Goal: Task Accomplishment & Management: Complete application form

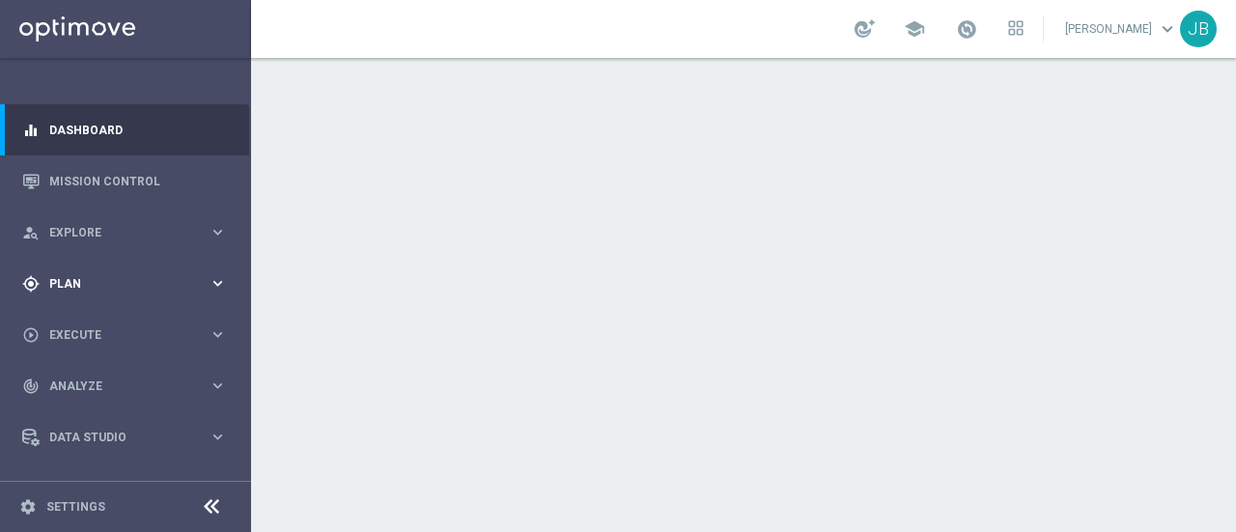
click at [86, 282] on span "Plan" at bounding box center [128, 284] width 159 height 12
click at [114, 322] on link "Target Groups" at bounding box center [125, 323] width 151 height 15
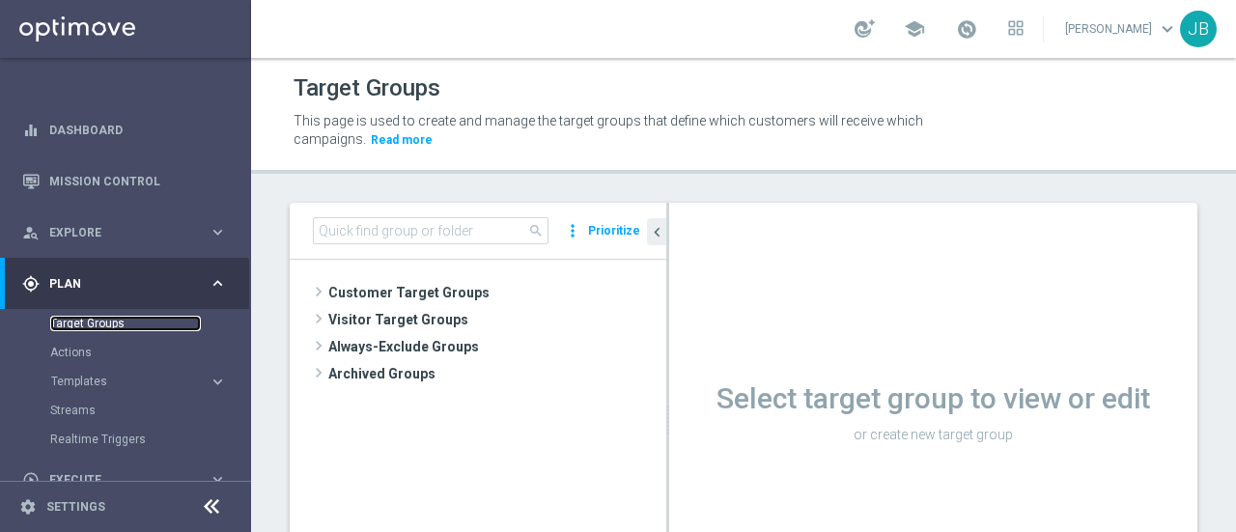
scroll to position [105, 0]
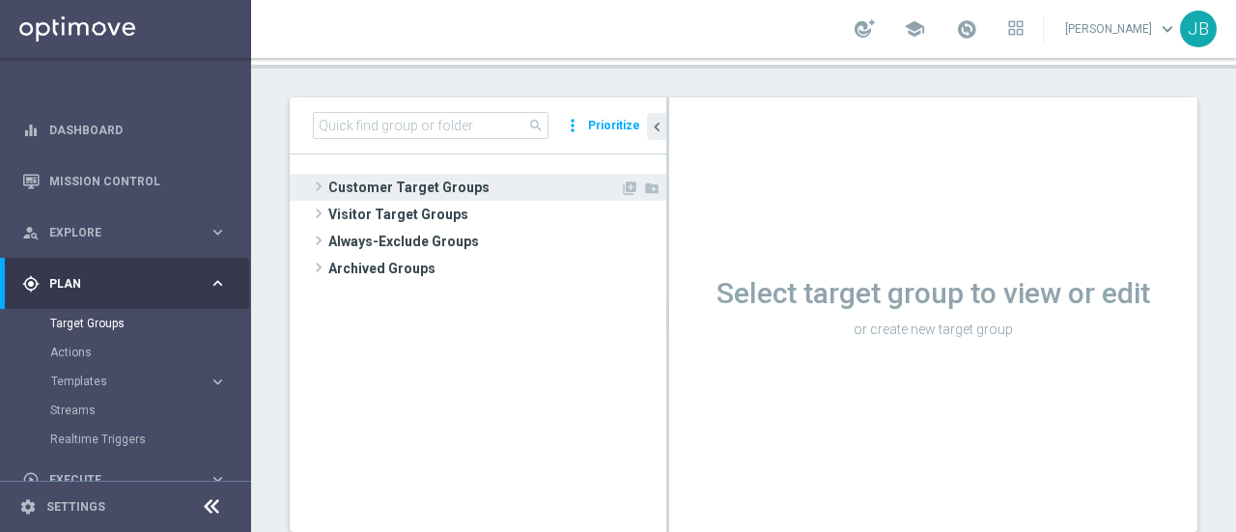
click at [321, 186] on span at bounding box center [318, 186] width 19 height 23
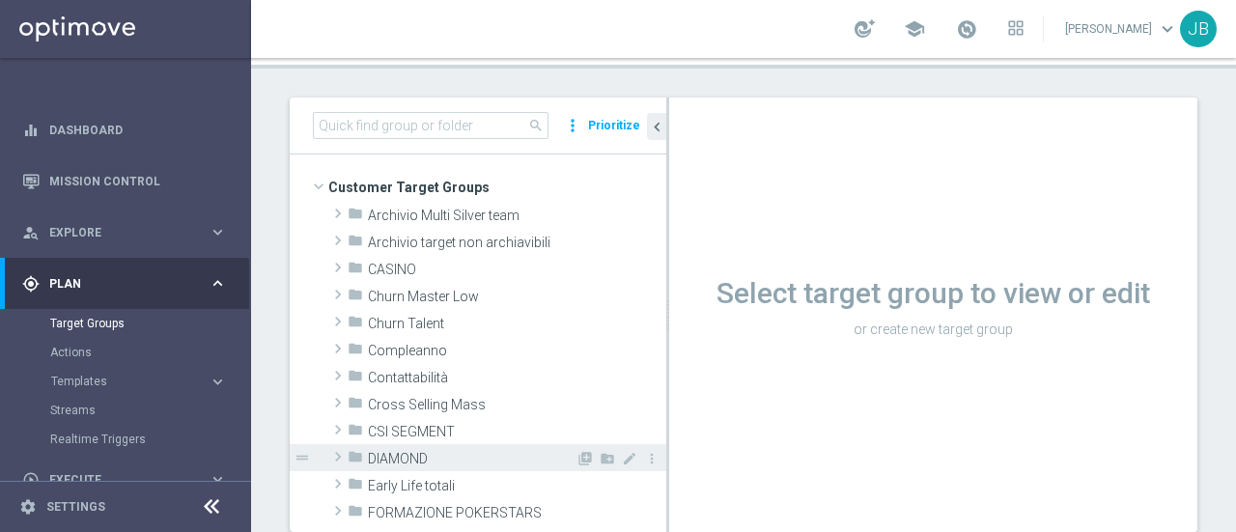
click at [340, 460] on span at bounding box center [337, 456] width 19 height 23
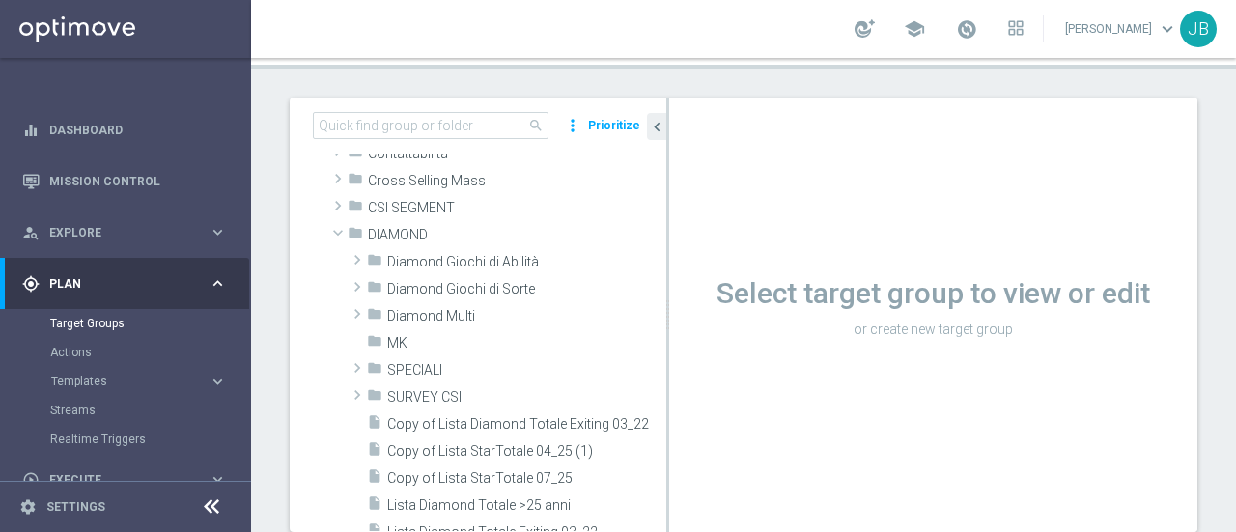
scroll to position [251, 0]
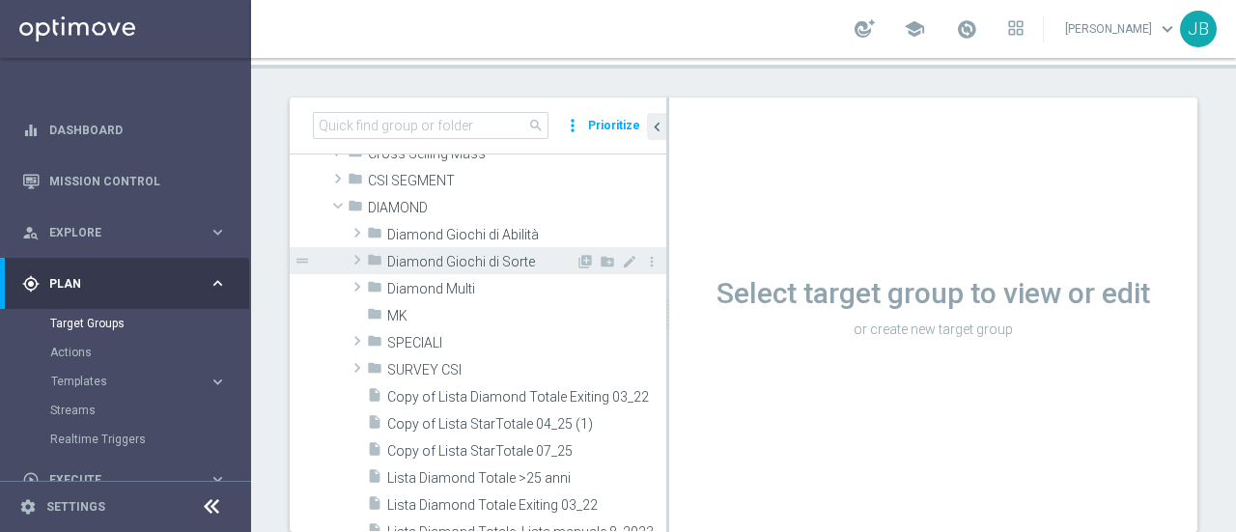
click at [357, 255] on span at bounding box center [357, 259] width 19 height 23
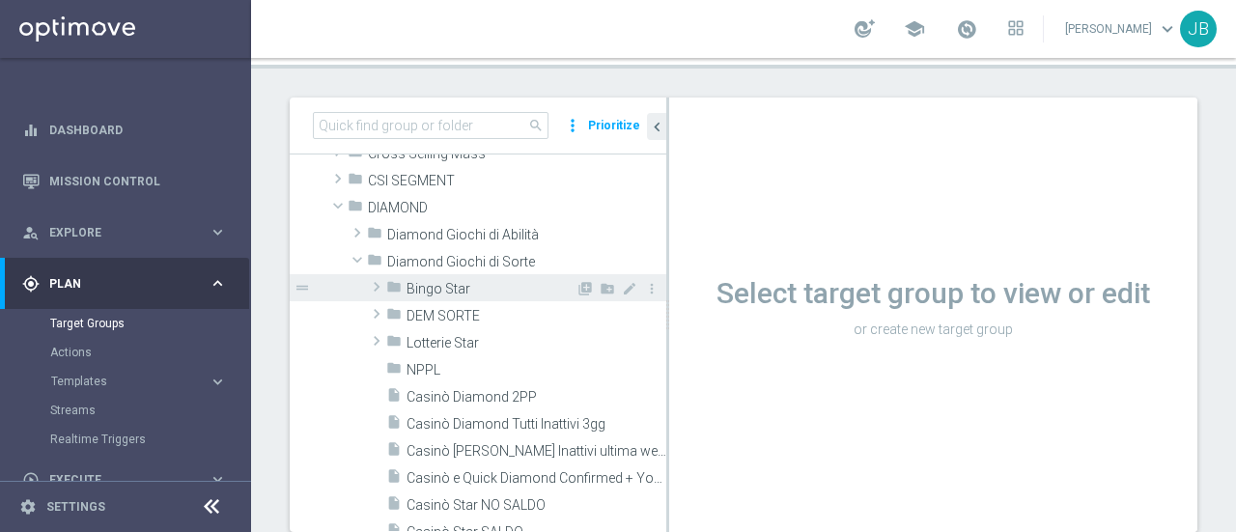
click at [378, 287] on span at bounding box center [376, 286] width 19 height 23
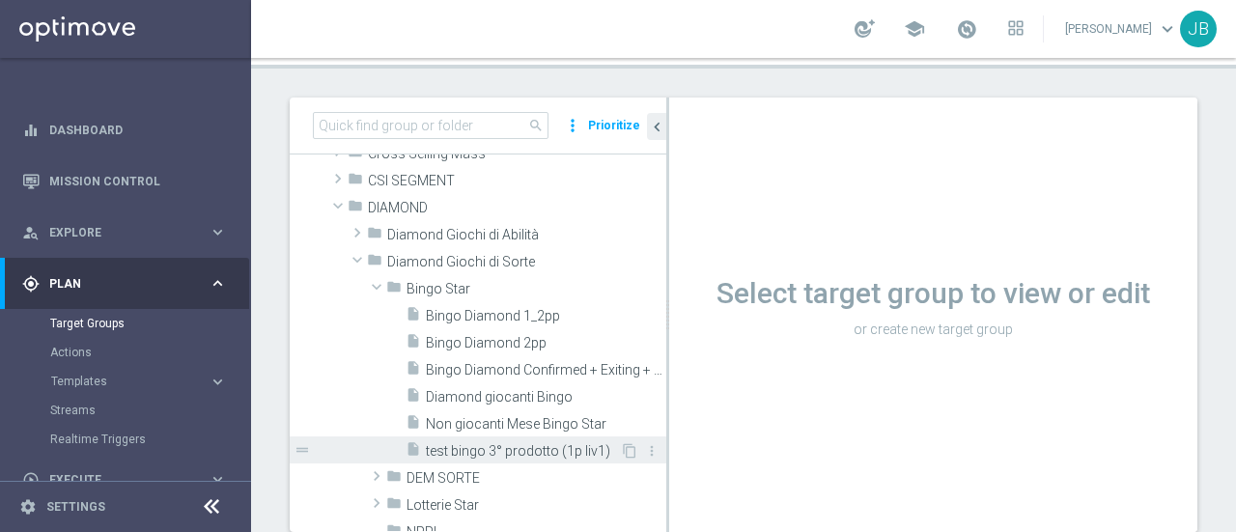
click at [536, 449] on span "test bingo 3° prodotto (1p liv1)" at bounding box center [523, 451] width 194 height 16
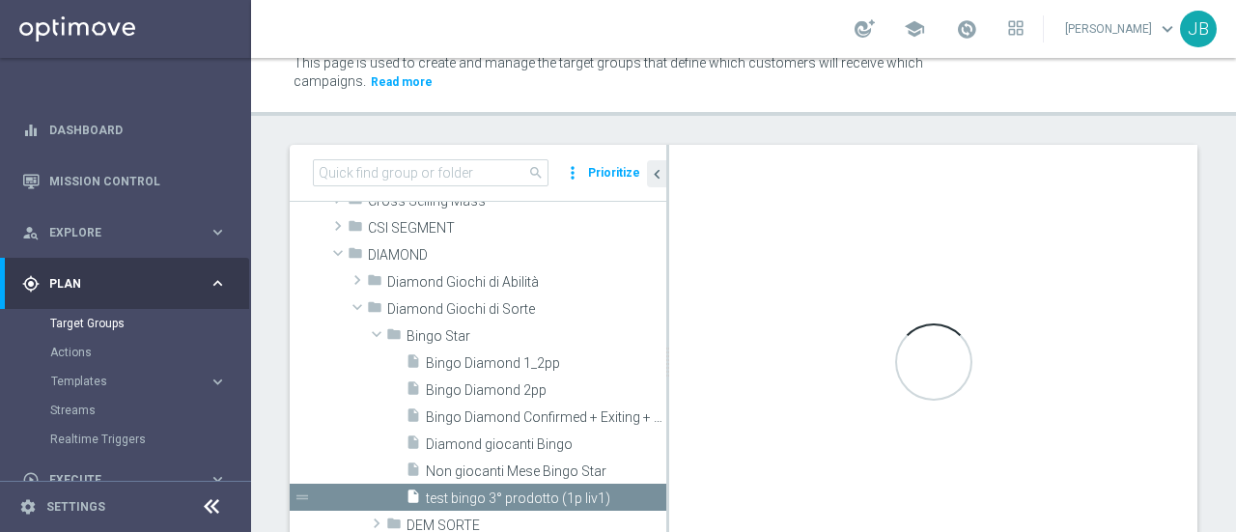
scroll to position [66, 0]
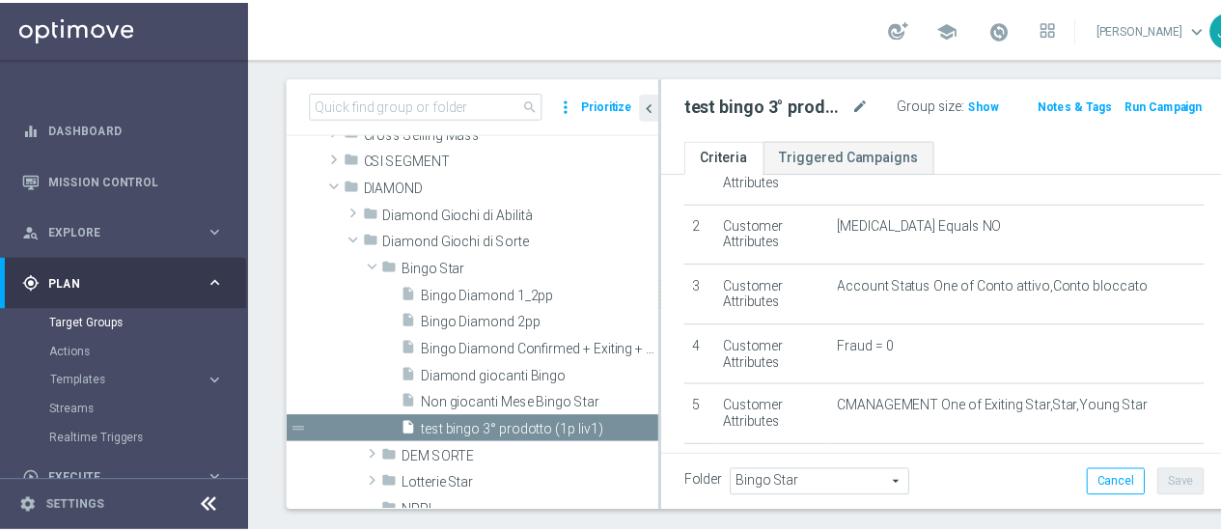
scroll to position [86, 0]
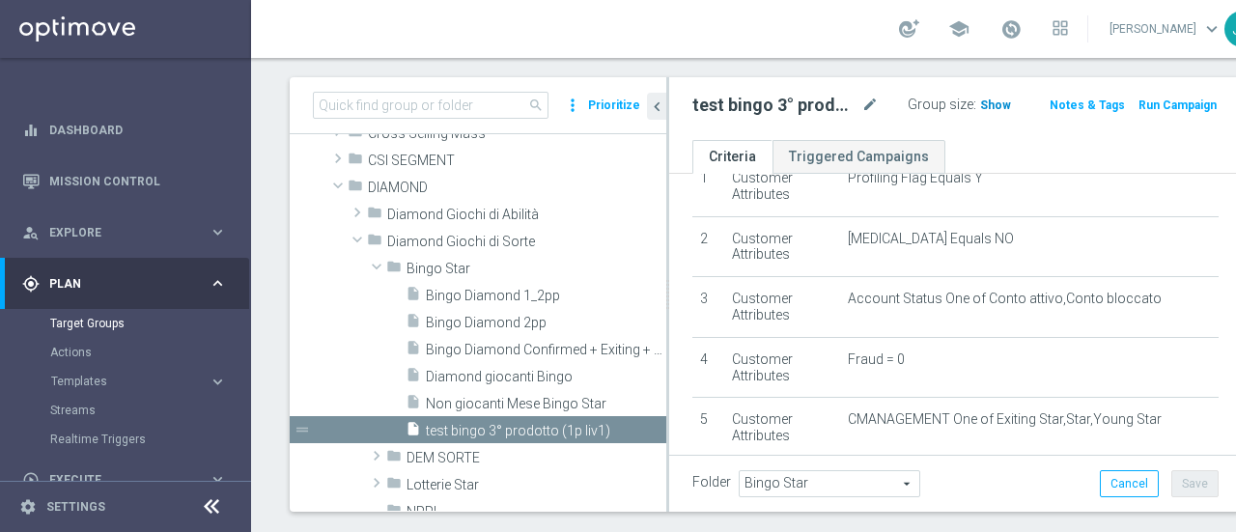
click at [980, 103] on span "Show" at bounding box center [995, 105] width 31 height 14
click at [223, 509] on div at bounding box center [211, 507] width 36 height 30
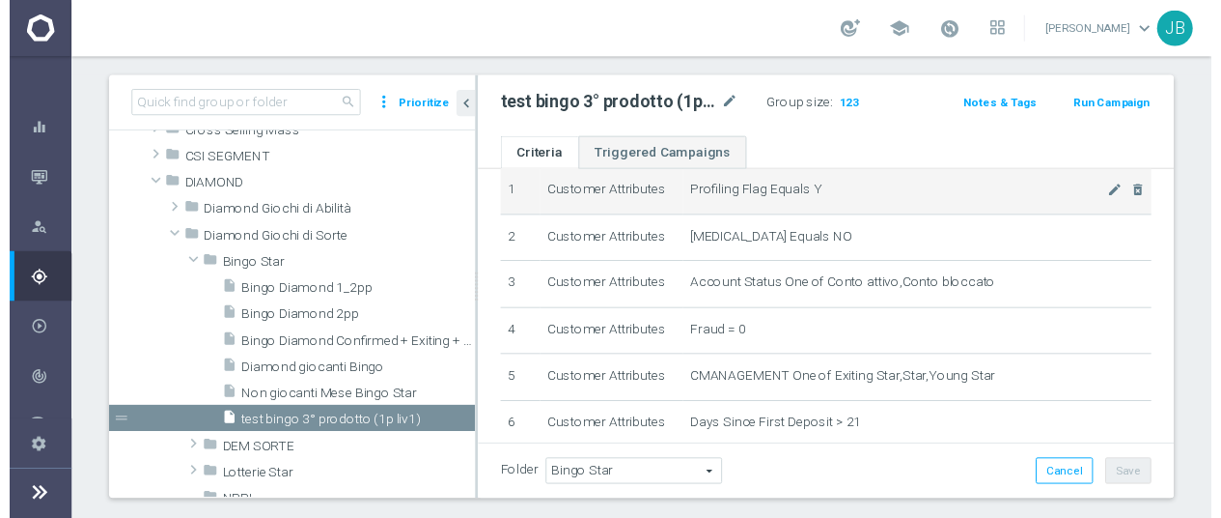
scroll to position [0, 0]
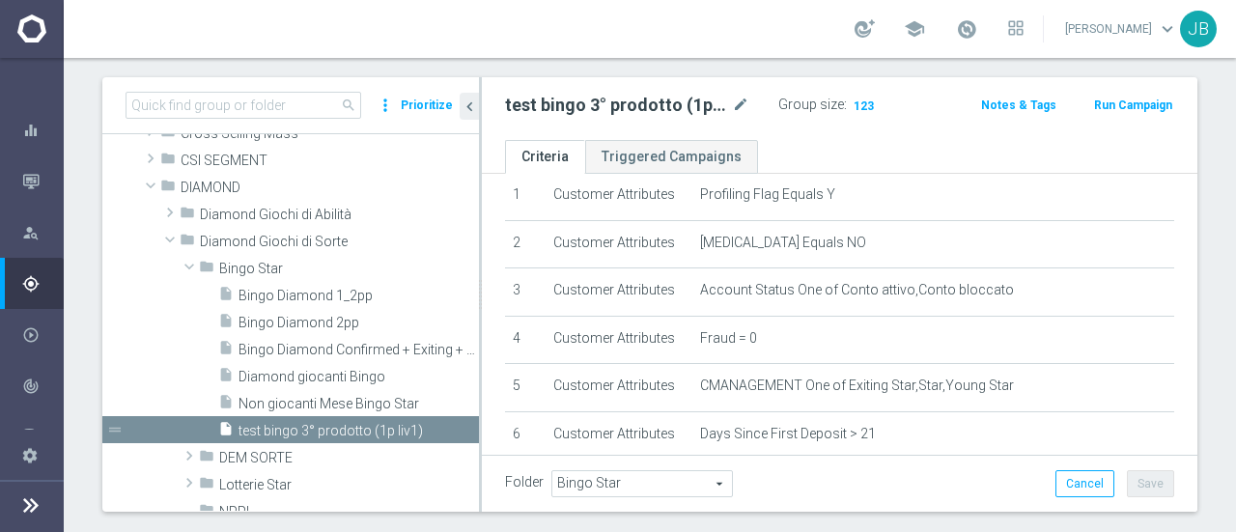
click at [1132, 104] on button "Run Campaign" at bounding box center [1133, 105] width 82 height 21
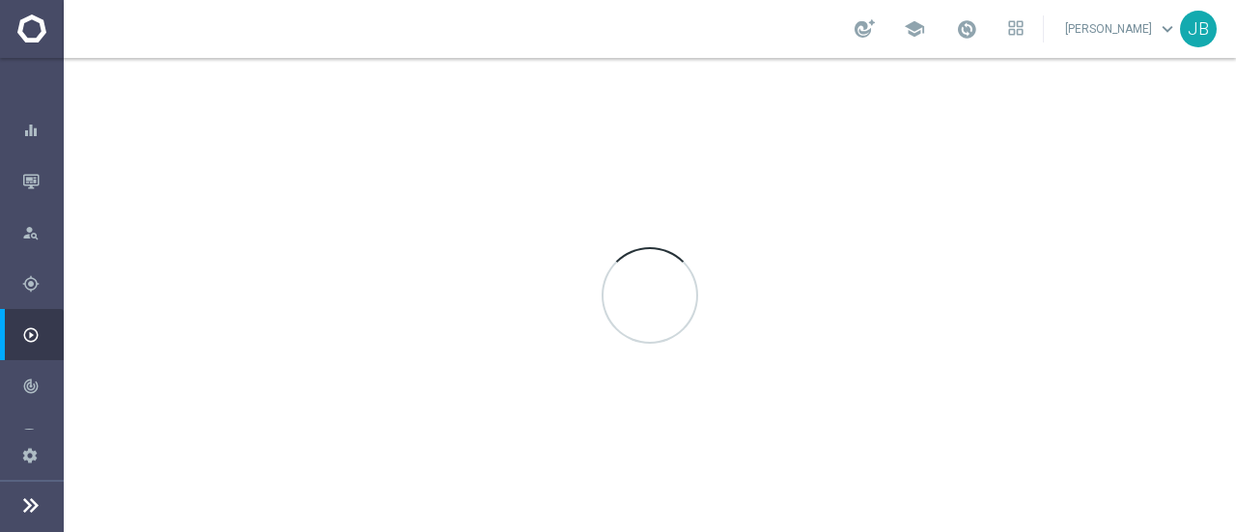
click at [813, 339] on div at bounding box center [650, 295] width 1172 height 474
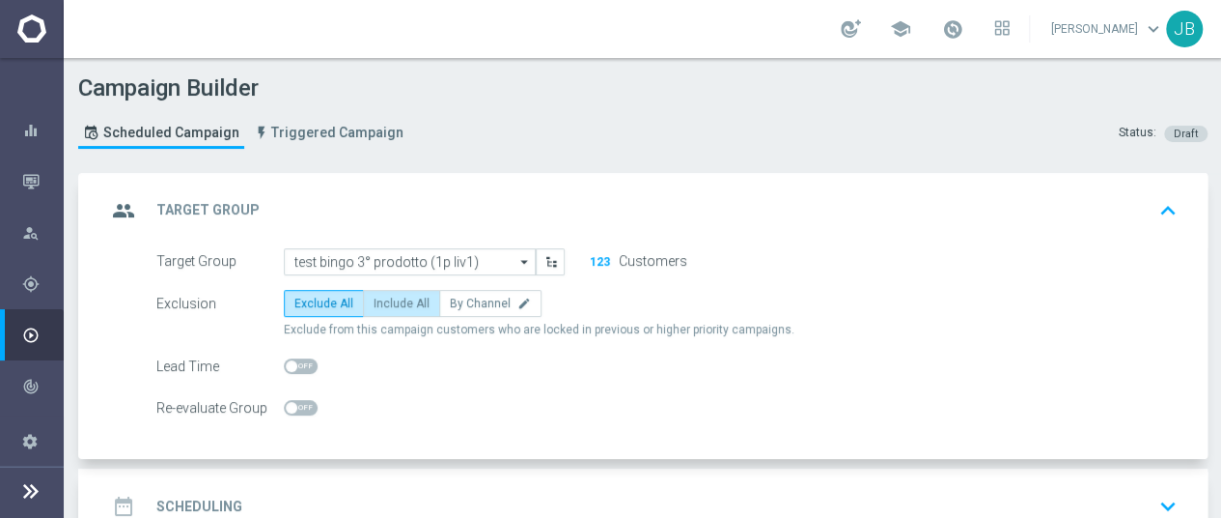
click at [406, 301] on span "Include All" at bounding box center [402, 303] width 56 height 14
click at [386, 301] on input "Include All" at bounding box center [380, 306] width 13 height 13
radio input "true"
click at [1164, 491] on icon "keyboard_arrow_down" at bounding box center [1168, 505] width 29 height 29
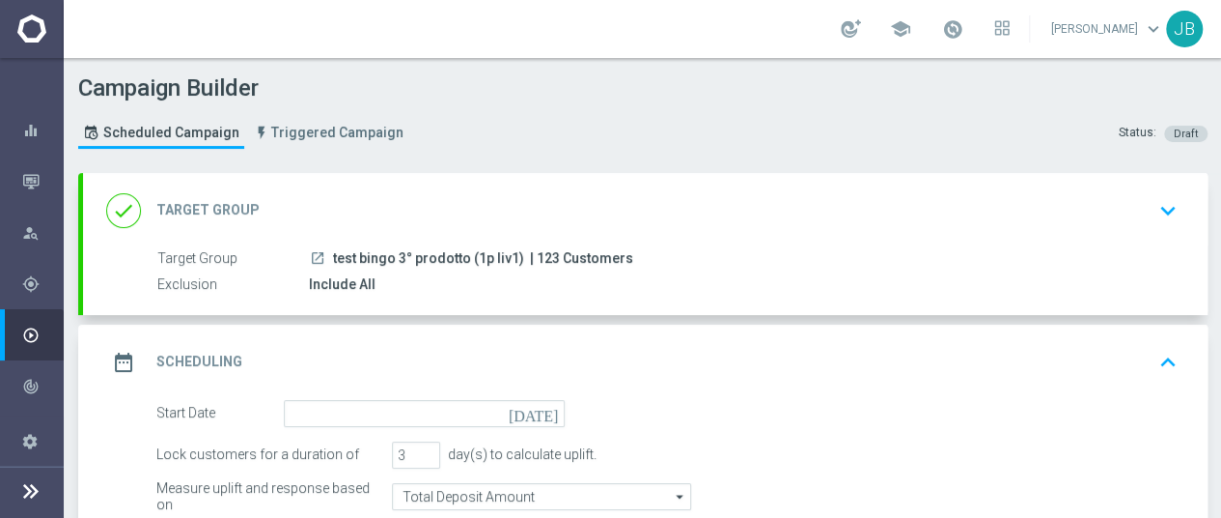
click at [548, 400] on icon "today" at bounding box center [537, 410] width 57 height 21
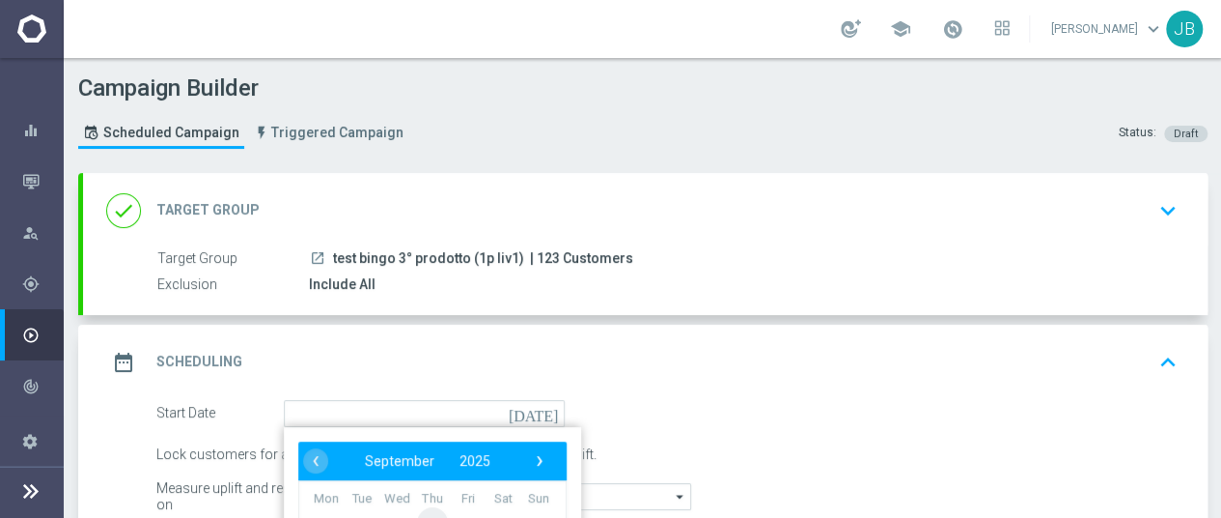
click at [432, 506] on span "4" at bounding box center [432, 521] width 31 height 31
type input "04 Sep 2025"
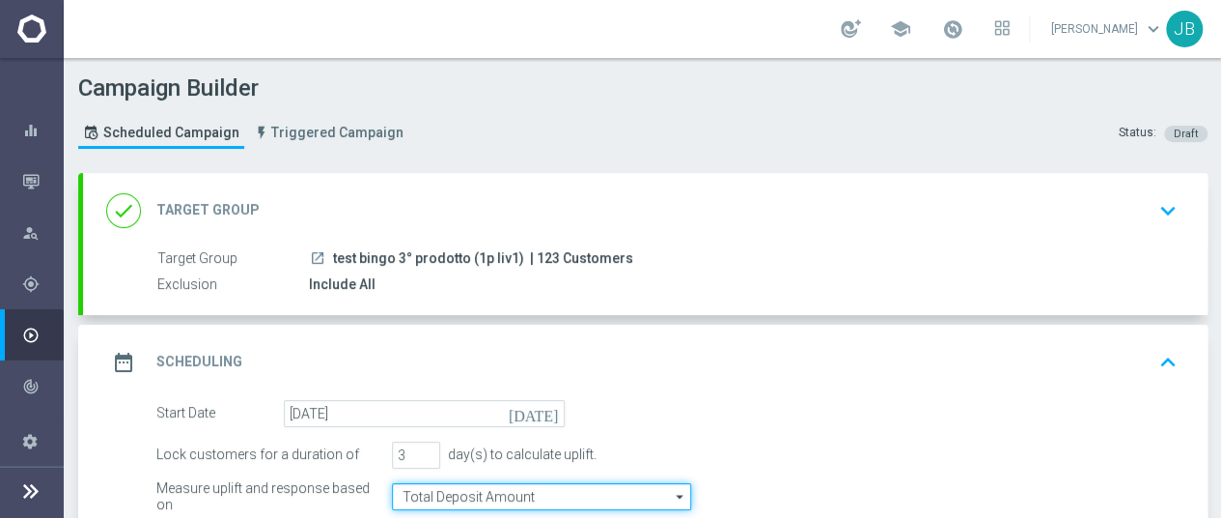
click at [613, 486] on input "Total Deposit Amount" at bounding box center [541, 496] width 299 height 27
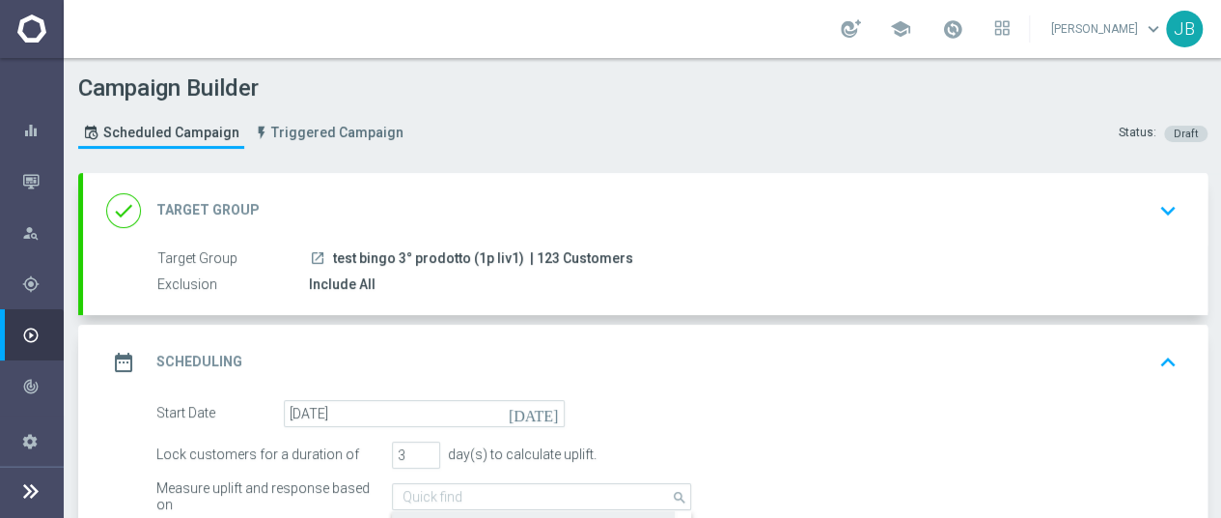
click at [529, 511] on div "Bingo Wager" at bounding box center [533, 524] width 283 height 27
type input "Bingo Wager"
click at [1093, 455] on form "Start Date 04 Sep 2025 today Lock customers for a duration of 3 day(s) to calcu…" at bounding box center [666, 476] width 1021 height 152
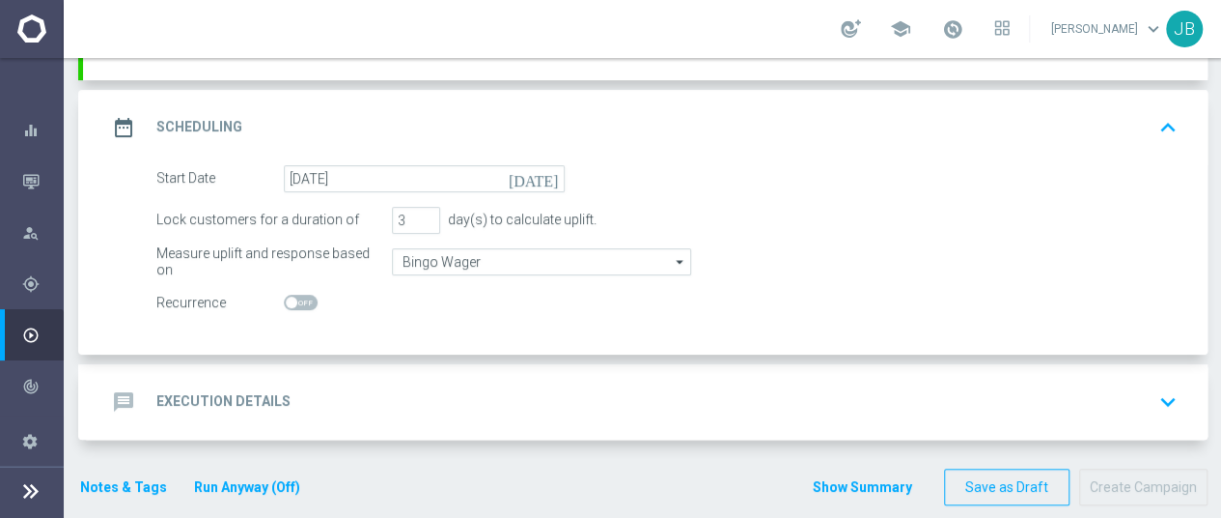
scroll to position [243, 0]
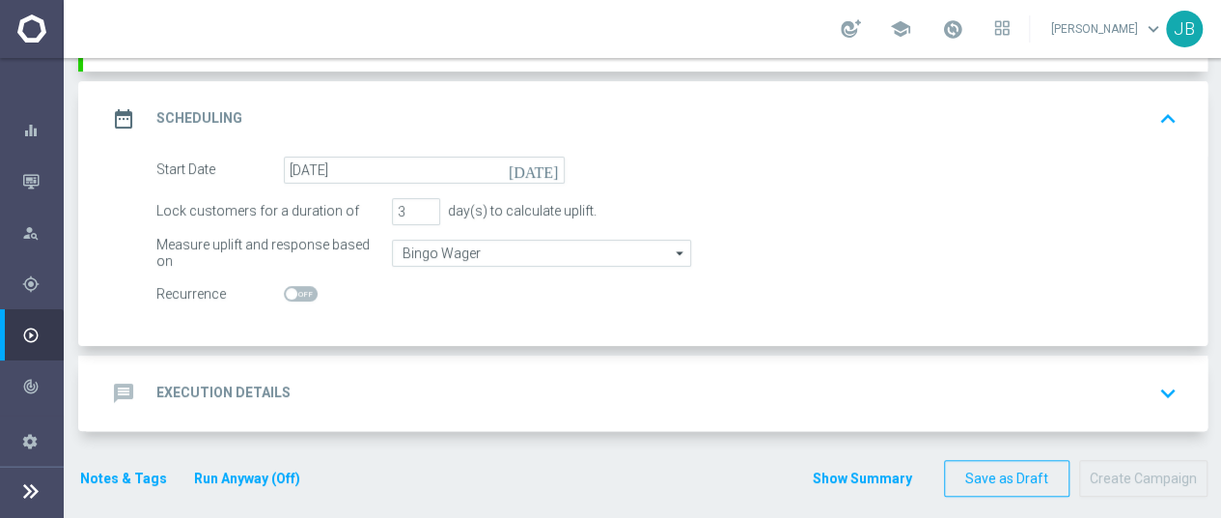
click at [1169, 378] on icon "keyboard_arrow_down" at bounding box center [1168, 392] width 29 height 29
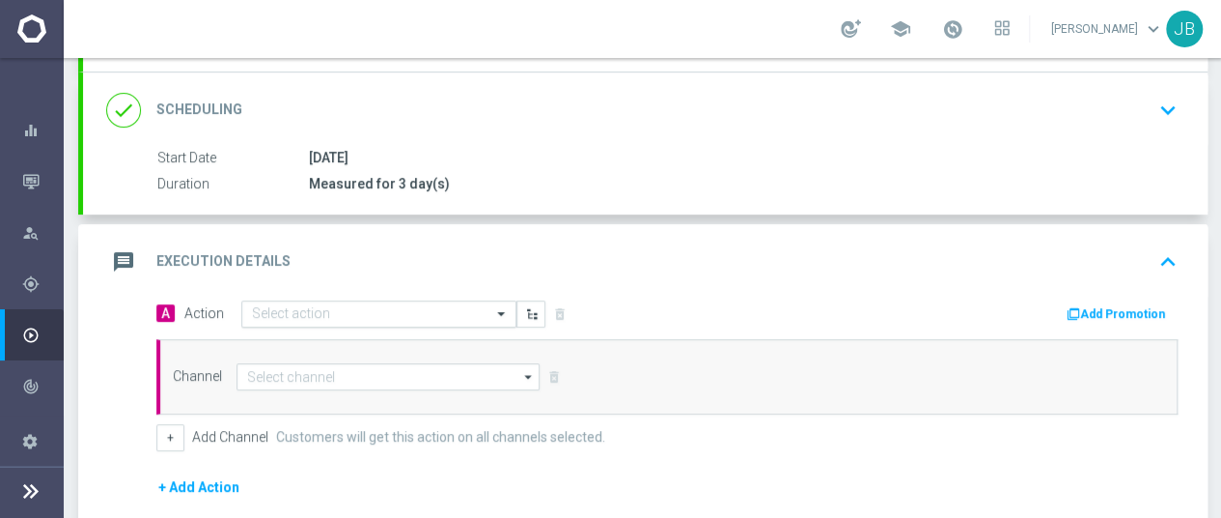
click at [429, 306] on input "text" at bounding box center [359, 314] width 215 height 16
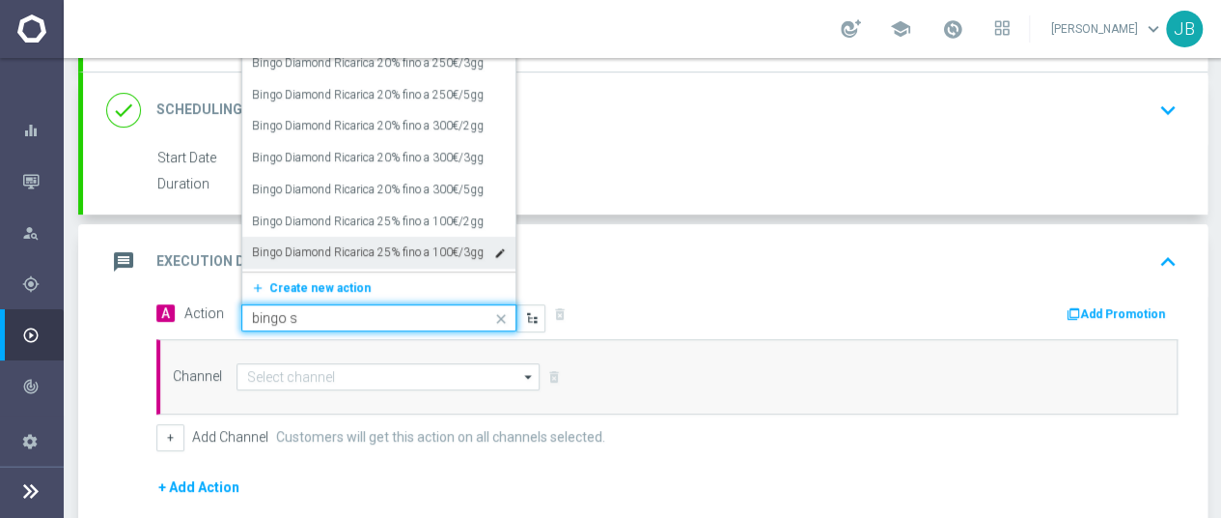
scroll to position [0, 0]
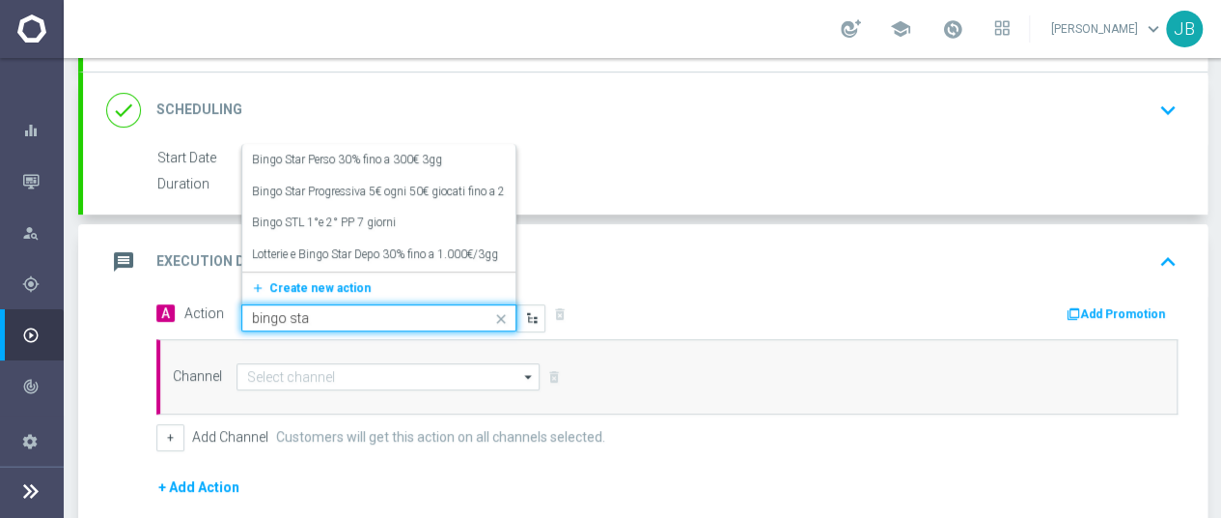
type input "bingo star"
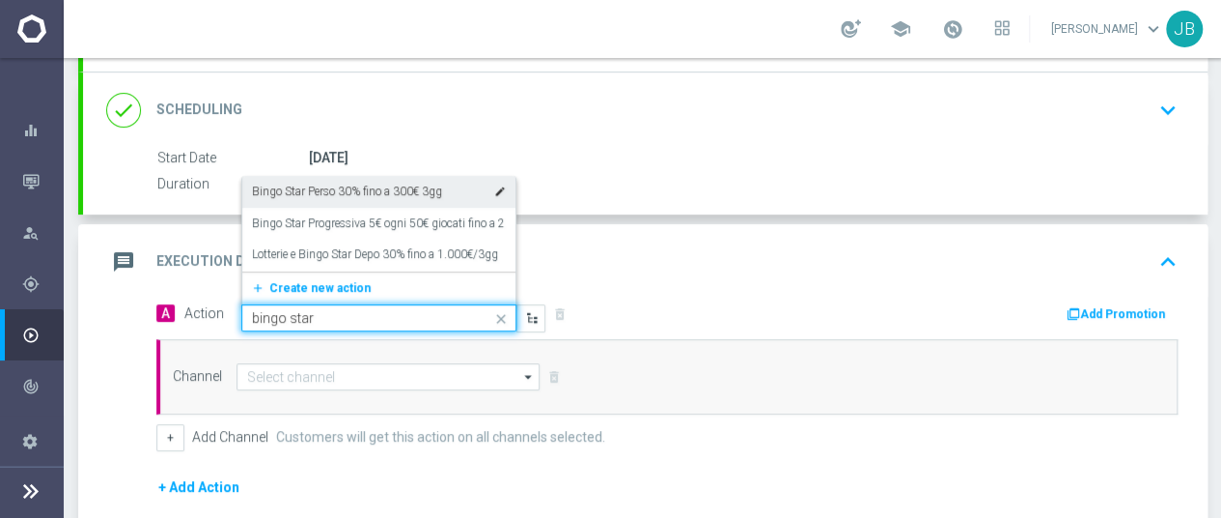
click at [359, 183] on label "Bingo Star Perso 30% fino a 300€ 3gg" at bounding box center [347, 191] width 190 height 16
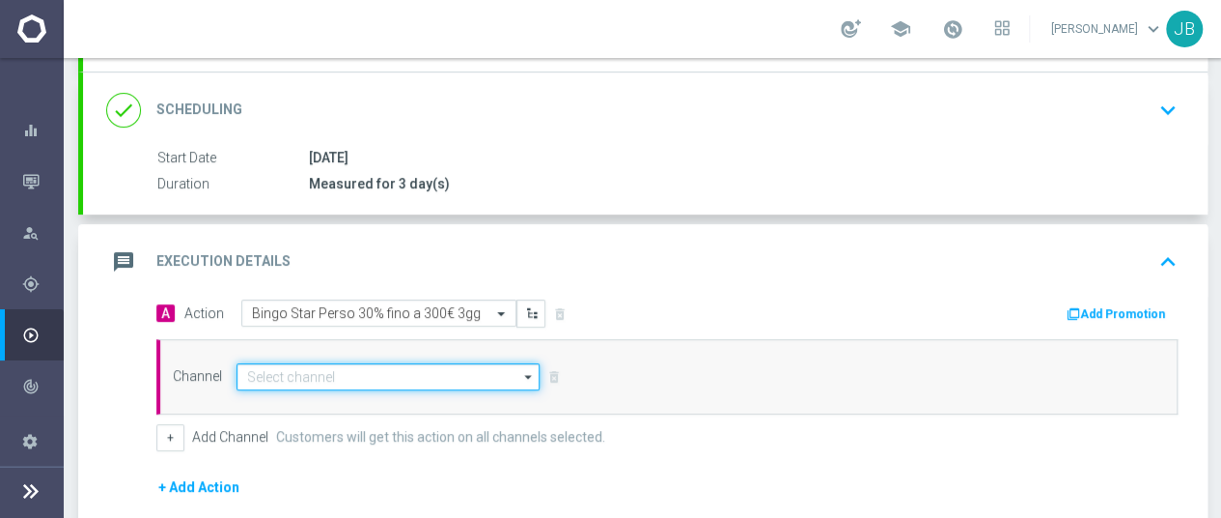
click at [517, 363] on input at bounding box center [388, 376] width 303 height 27
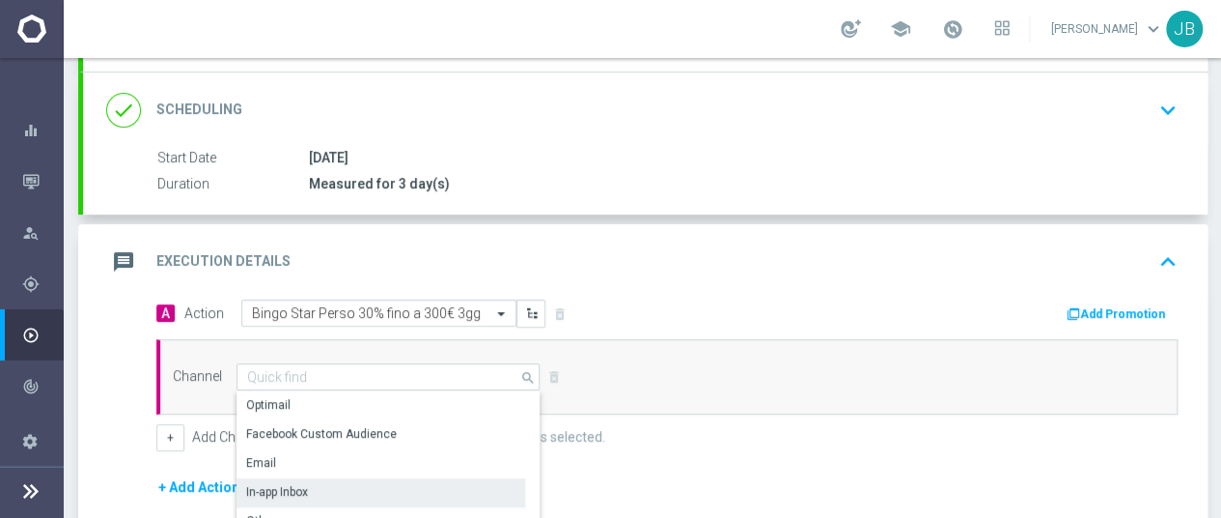
click at [334, 478] on div "In-app Inbox" at bounding box center [381, 491] width 289 height 27
type input "In-app Inbox"
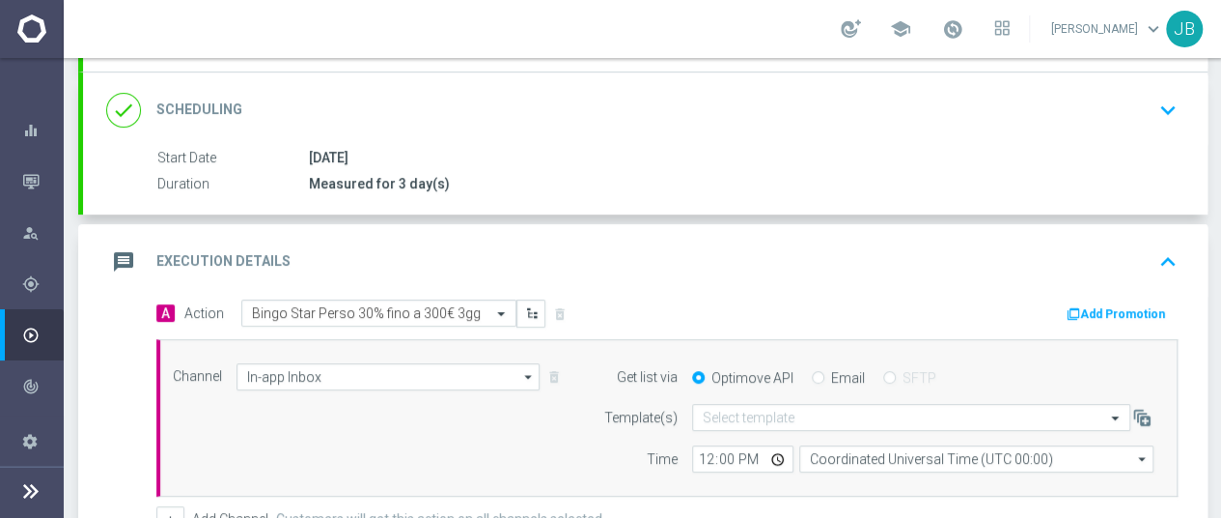
click at [816, 373] on input "Email" at bounding box center [818, 379] width 13 height 13
radio input "true"
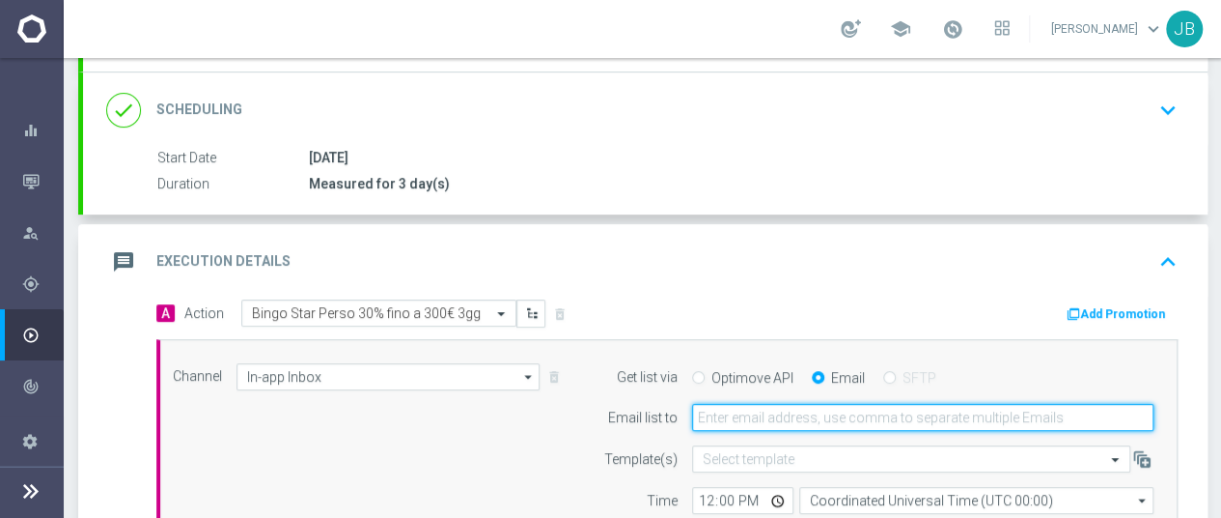
click at [911, 406] on input "email" at bounding box center [923, 417] width 462 height 27
type input "juri.burattinello@sisal.it"
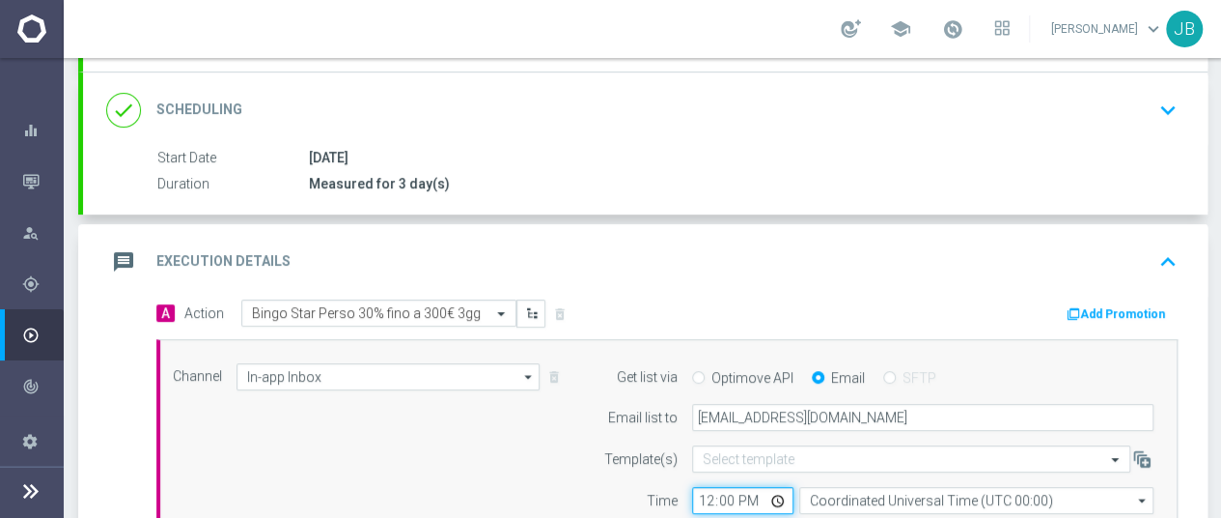
click at [709, 487] on input "12:00" at bounding box center [742, 500] width 101 height 27
type input "11:15"
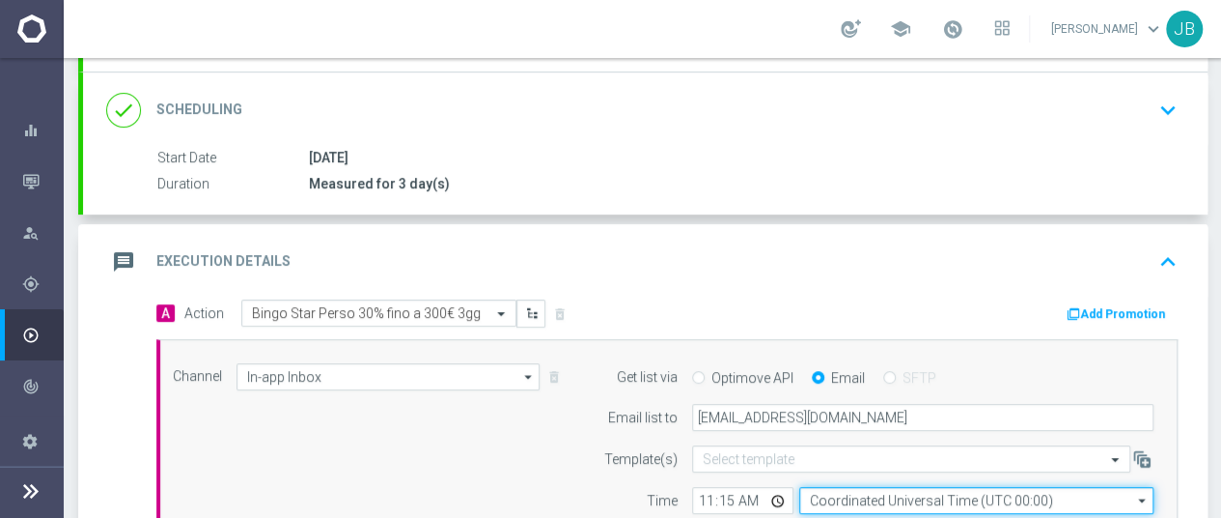
click at [996, 491] on input "Coordinated Universal Time (UTC 00:00)" at bounding box center [976, 500] width 354 height 27
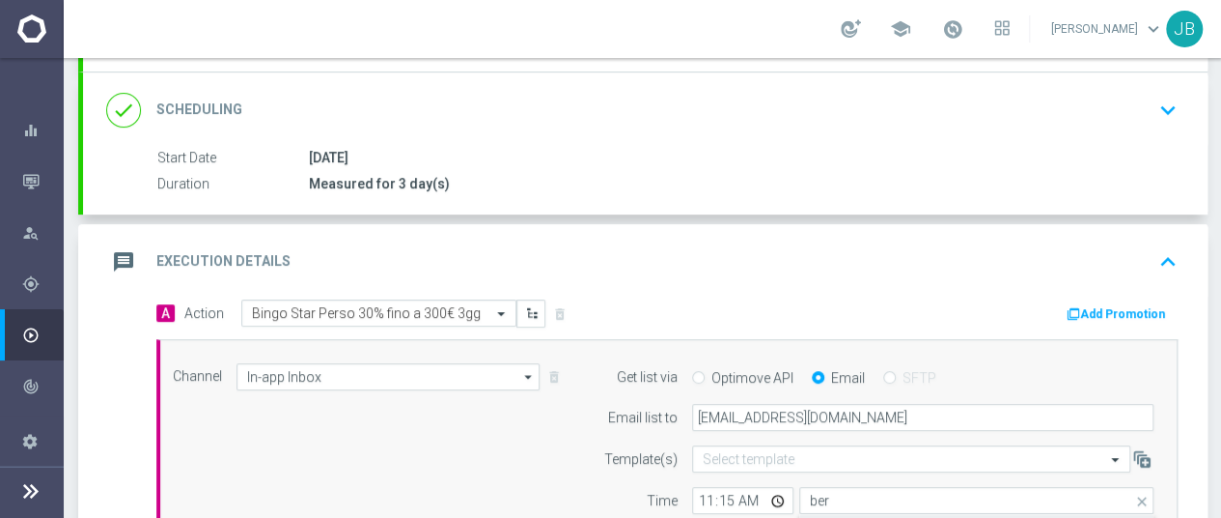
click at [925, 519] on div "Central European Time (Berlin) (UTC +02:00)" at bounding box center [967, 527] width 316 height 17
type input "Central European Time (Berlin) (UTC +02:00)"
click at [1171, 487] on div "Channel In-app Inbox In-app Inbox arrow_drop_down Show Selected 1 of 20 Optimail" at bounding box center [666, 439] width 1021 height 200
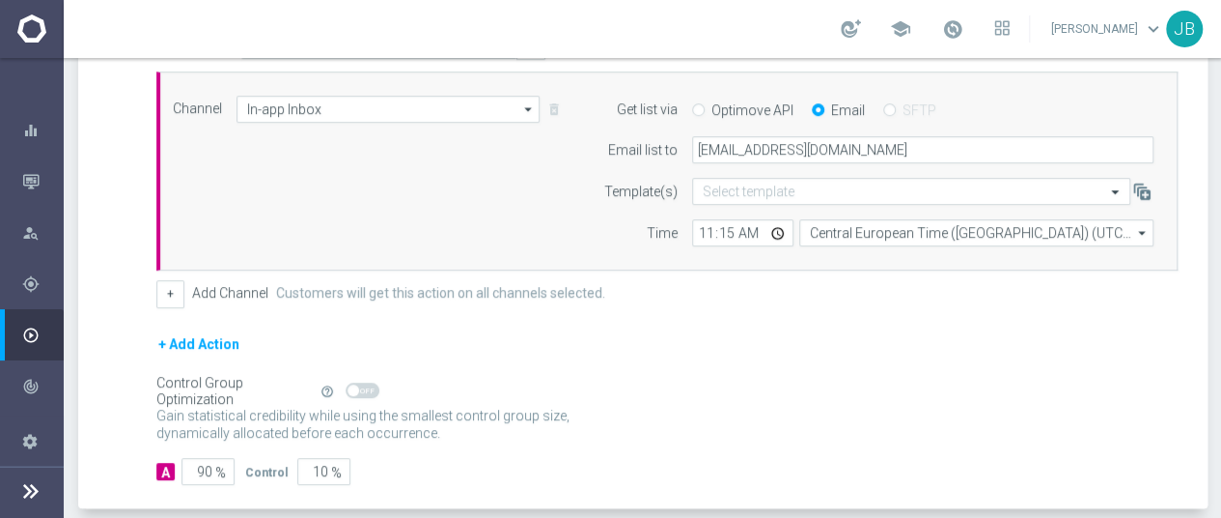
scroll to position [514, 0]
click at [193, 455] on input "90" at bounding box center [208, 468] width 53 height 27
type input "1"
type input "99"
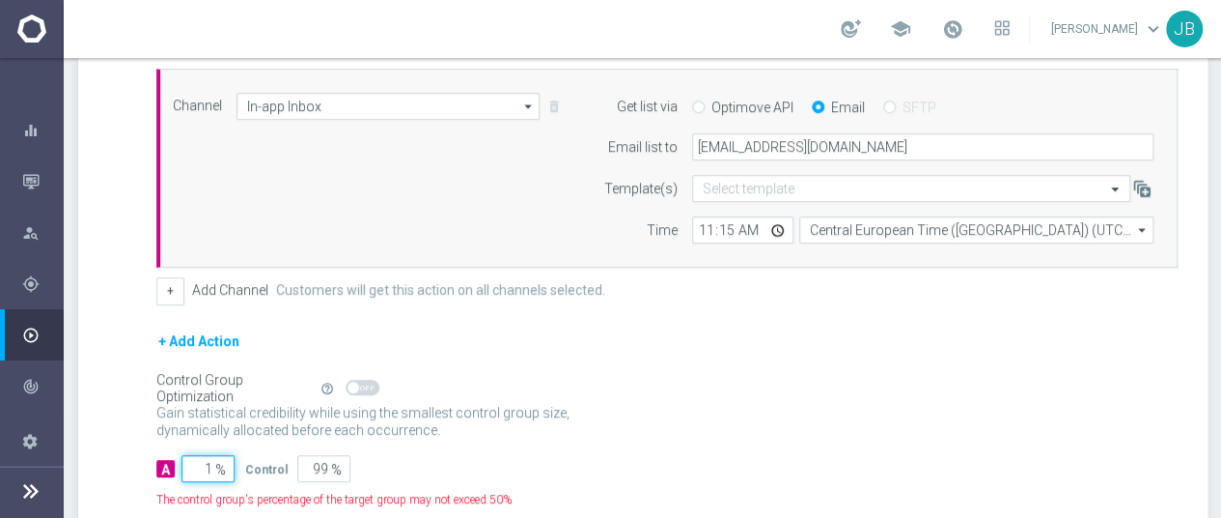
type input "10"
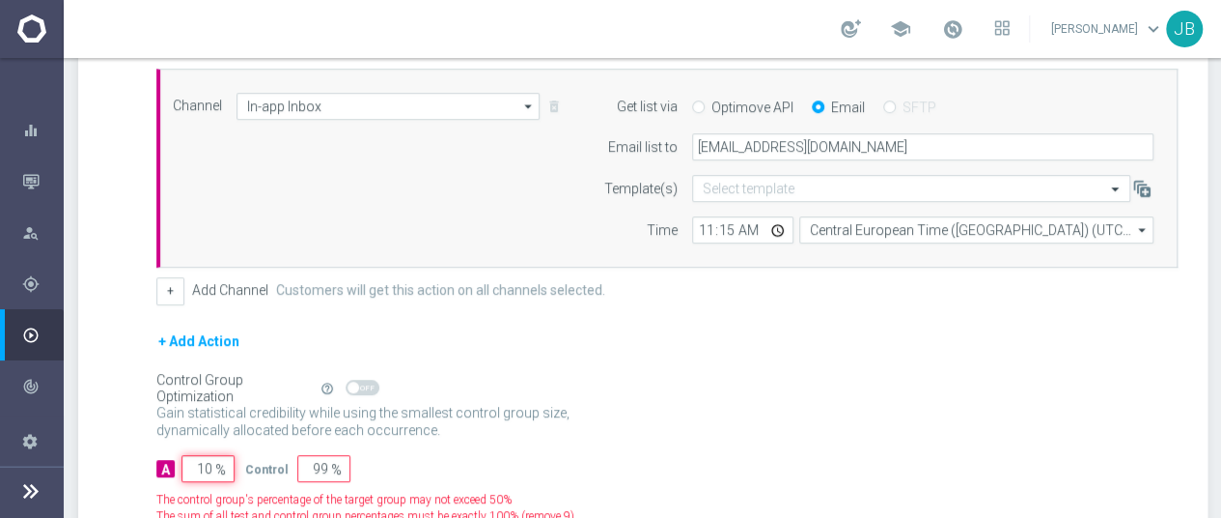
type input "90"
type input "100"
type input "0"
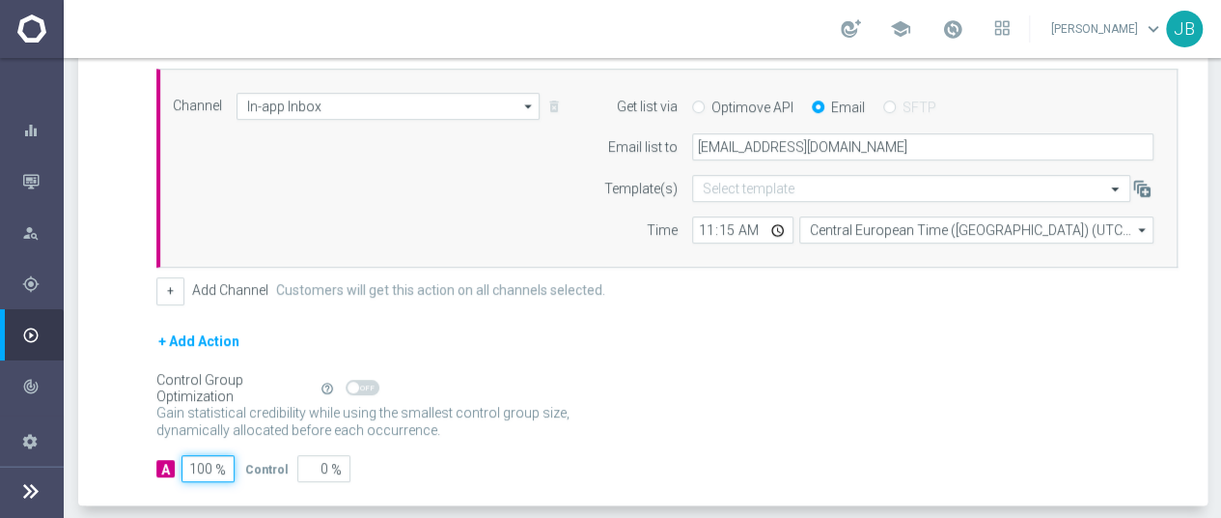
type input "100"
click at [1093, 410] on div "Gain statistical credibility while using the smallest control group size, dynam…" at bounding box center [666, 422] width 1021 height 46
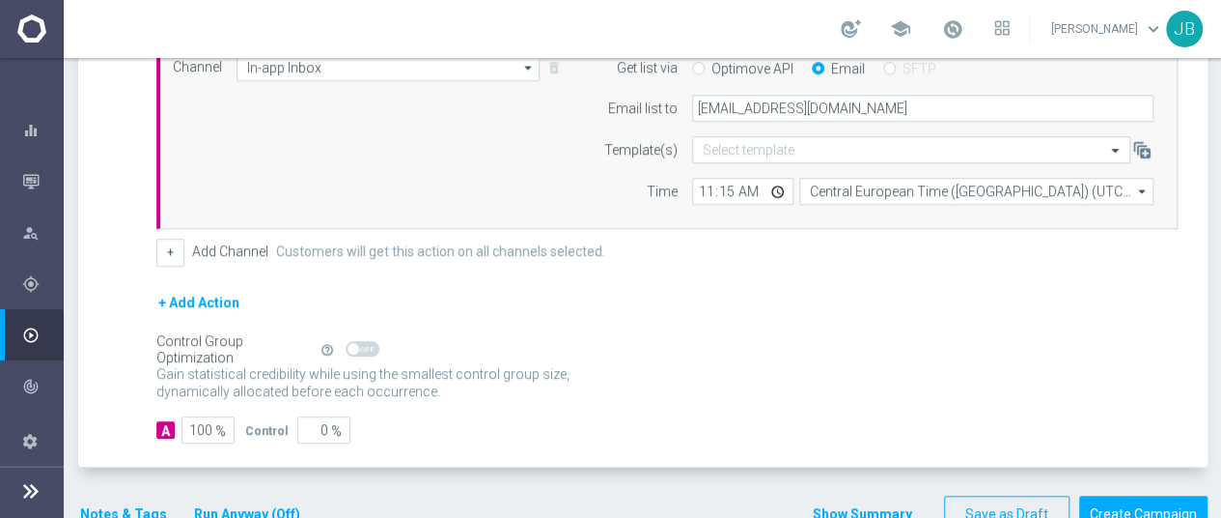
scroll to position [585, 0]
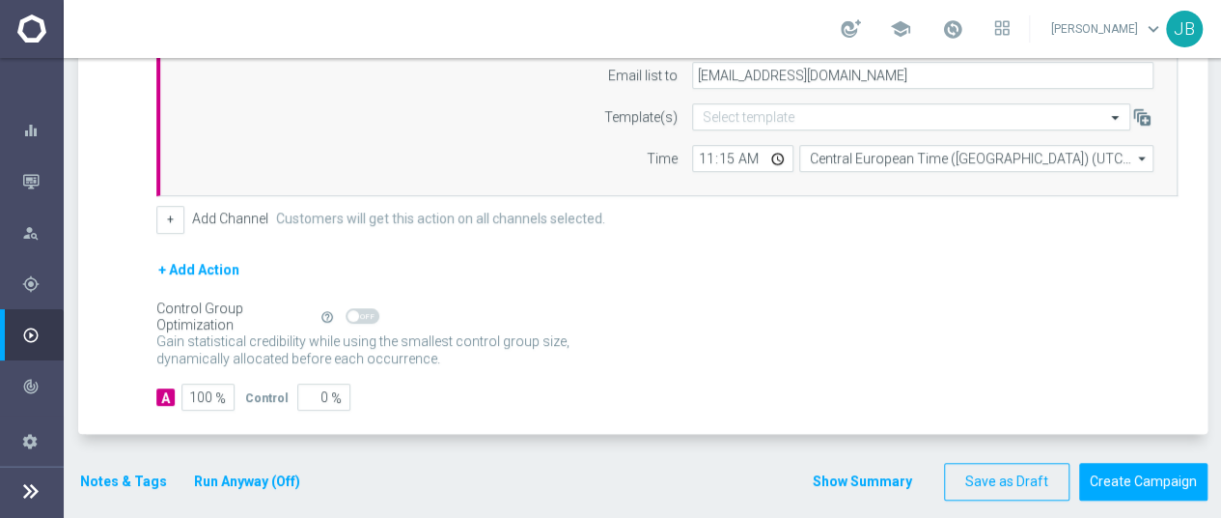
click at [1100, 306] on div "Control Group Optimization Self Optimizing Campaign help_outline" at bounding box center [666, 316] width 1021 height 21
click at [118, 469] on button "Notes & Tags" at bounding box center [123, 481] width 91 height 24
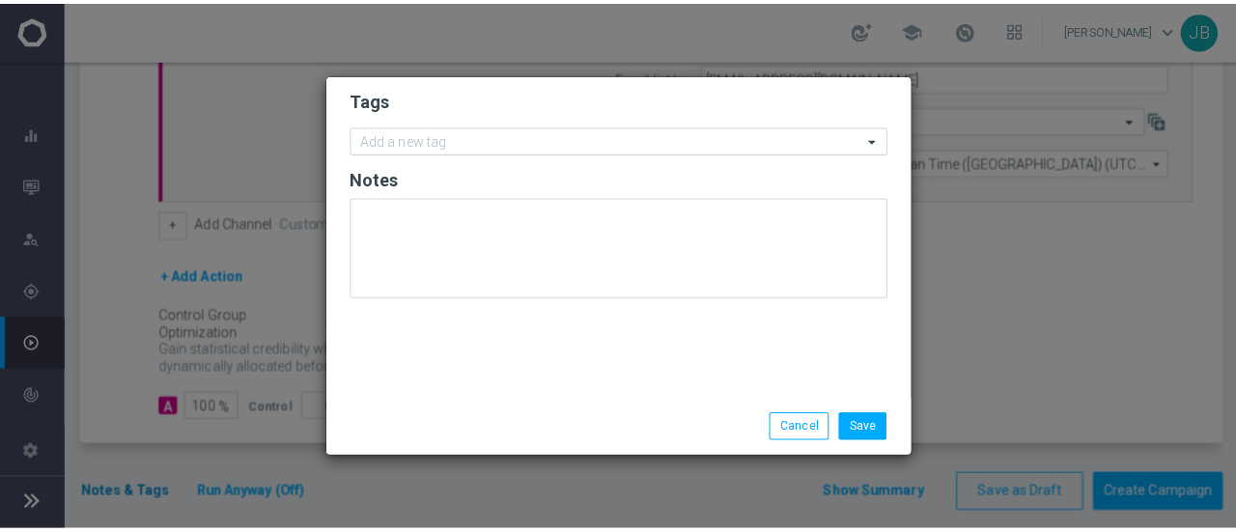
scroll to position [0, 0]
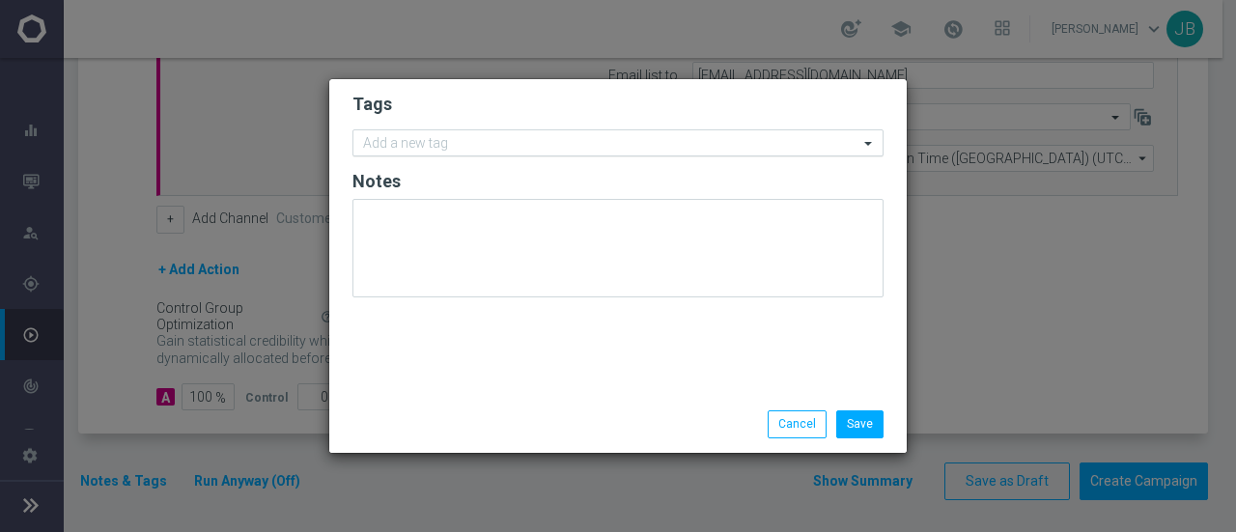
click at [450, 141] on input "text" at bounding box center [610, 144] width 495 height 16
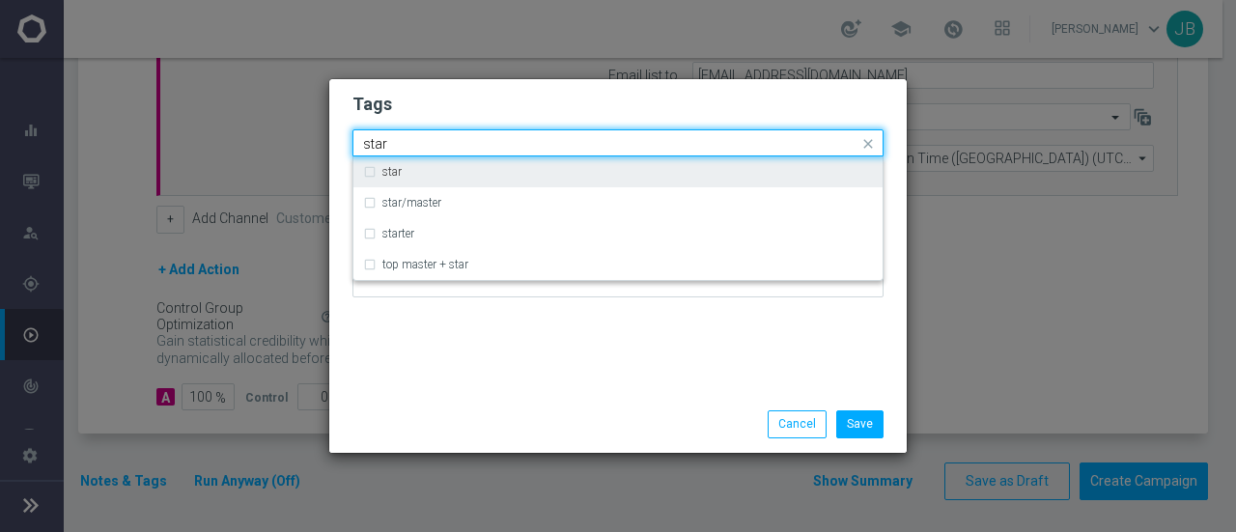
click at [441, 175] on div "star" at bounding box center [627, 172] width 490 height 12
type input "star"
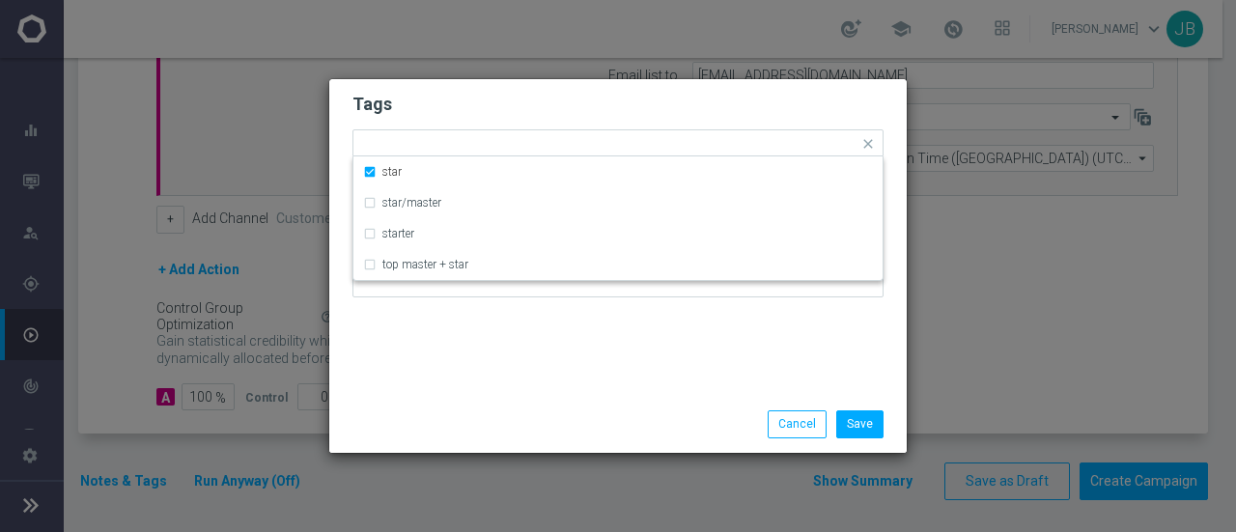
click at [491, 100] on h2 "Tags" at bounding box center [617, 104] width 531 height 23
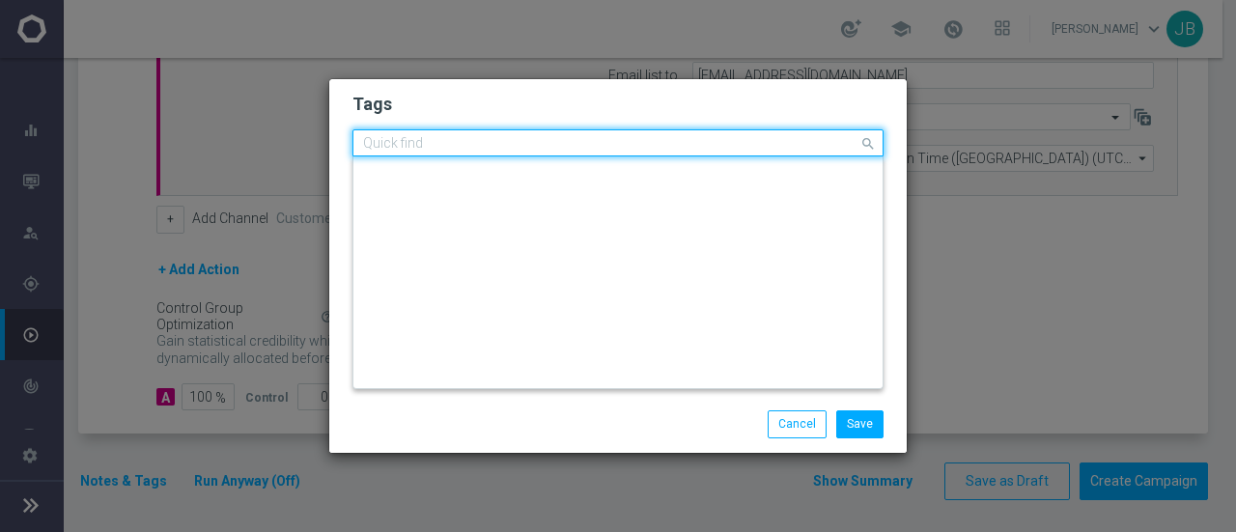
click at [480, 143] on input "text" at bounding box center [610, 144] width 495 height 16
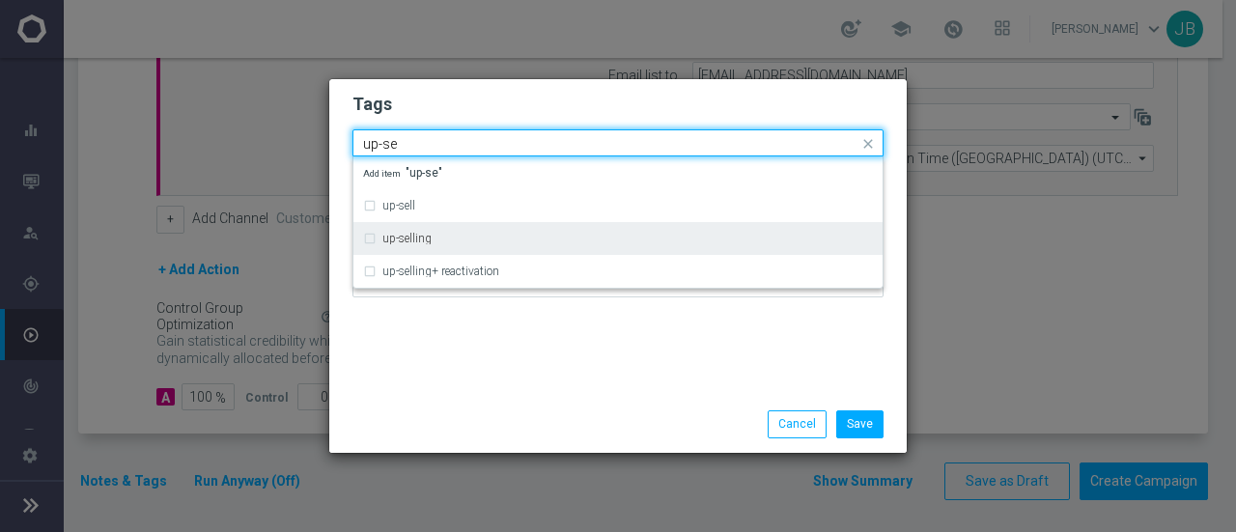
click at [427, 232] on div "up-selling" at bounding box center [618, 238] width 510 height 31
type input "up-se"
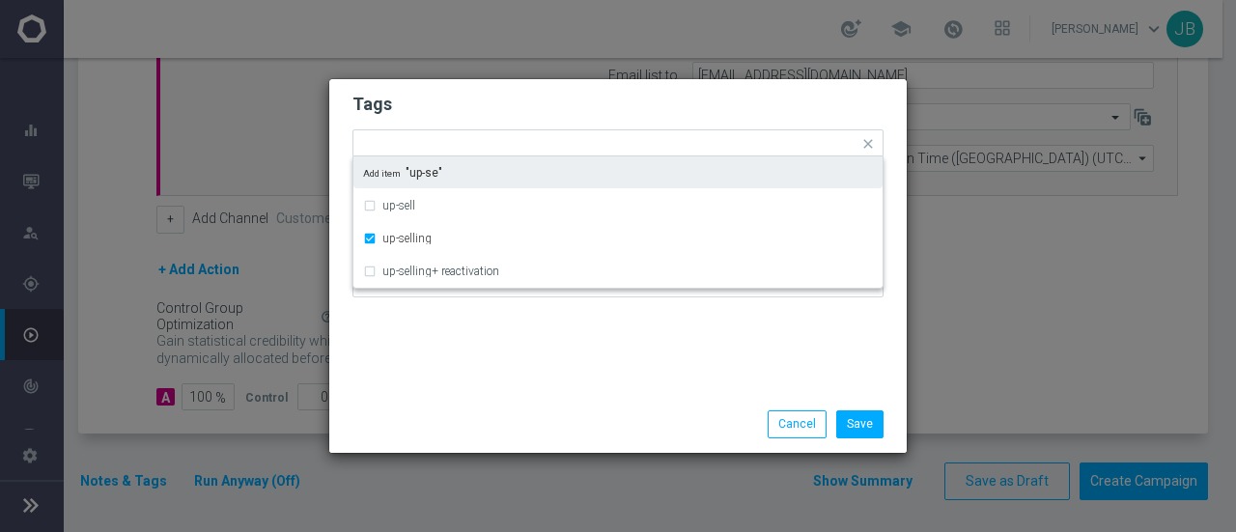
click at [513, 99] on h2 "Tags" at bounding box center [617, 104] width 531 height 23
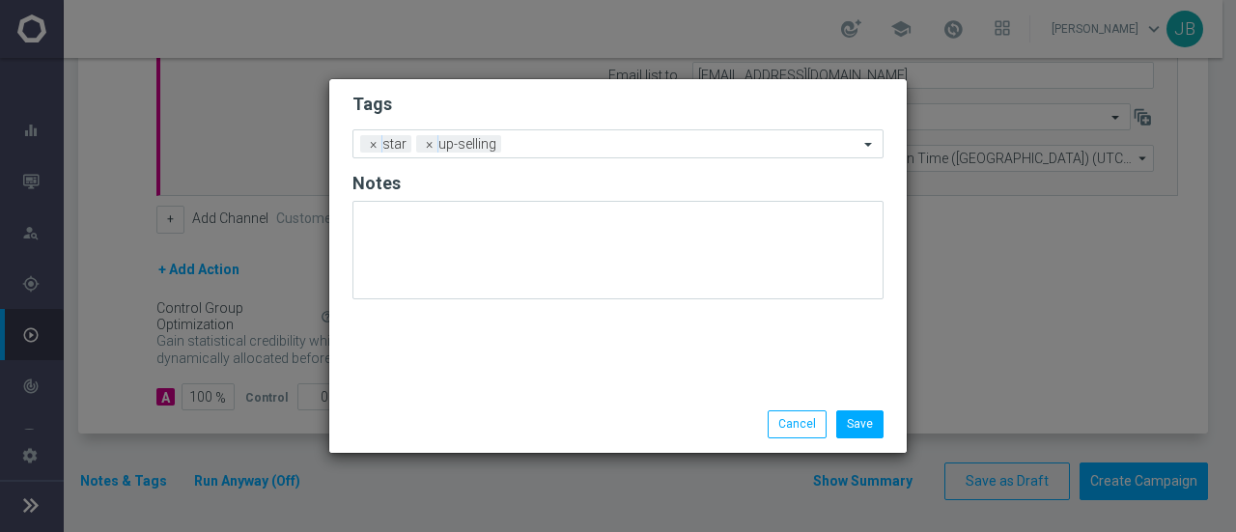
click at [515, 111] on h2 "Tags" at bounding box center [617, 104] width 531 height 23
click at [551, 136] on div "Add a new tag × star × up-selling" at bounding box center [605, 143] width 505 height 27
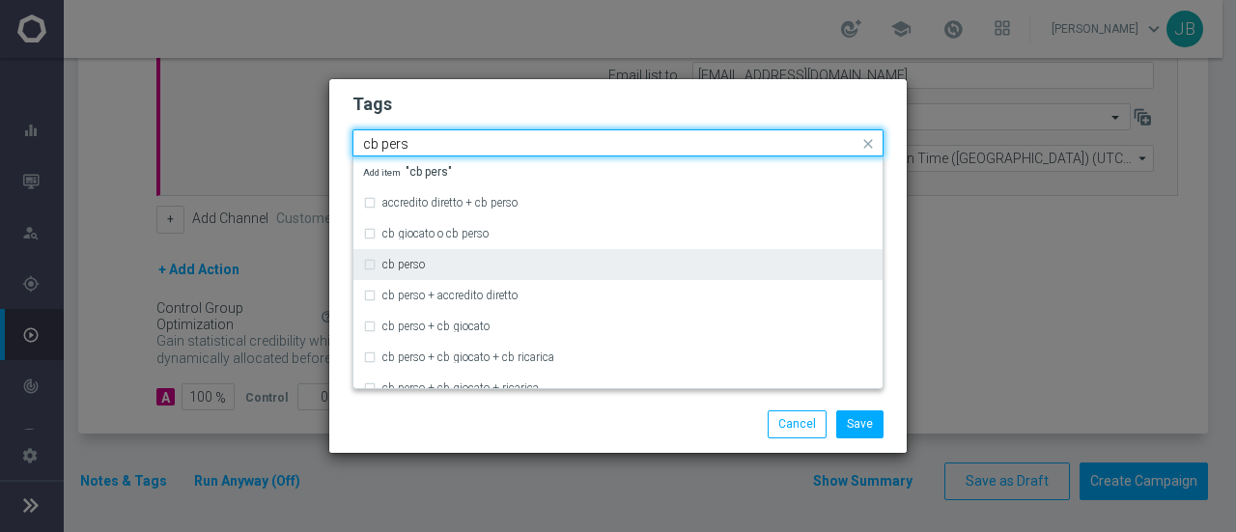
click at [421, 262] on label "cb perso" at bounding box center [403, 265] width 42 height 12
type input "cb pers"
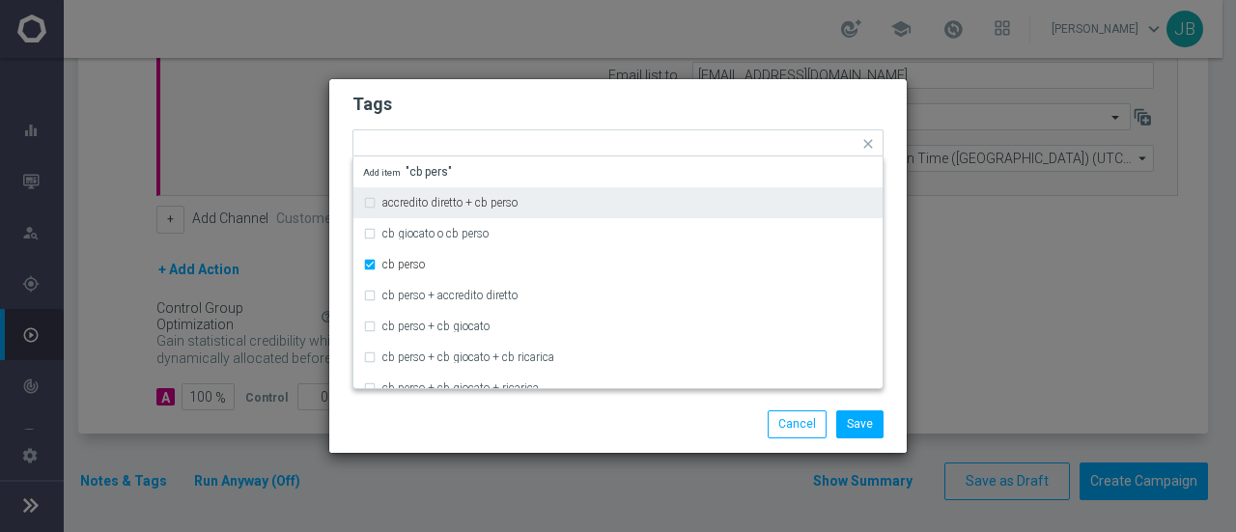
click at [494, 109] on h2 "Tags" at bounding box center [617, 104] width 531 height 23
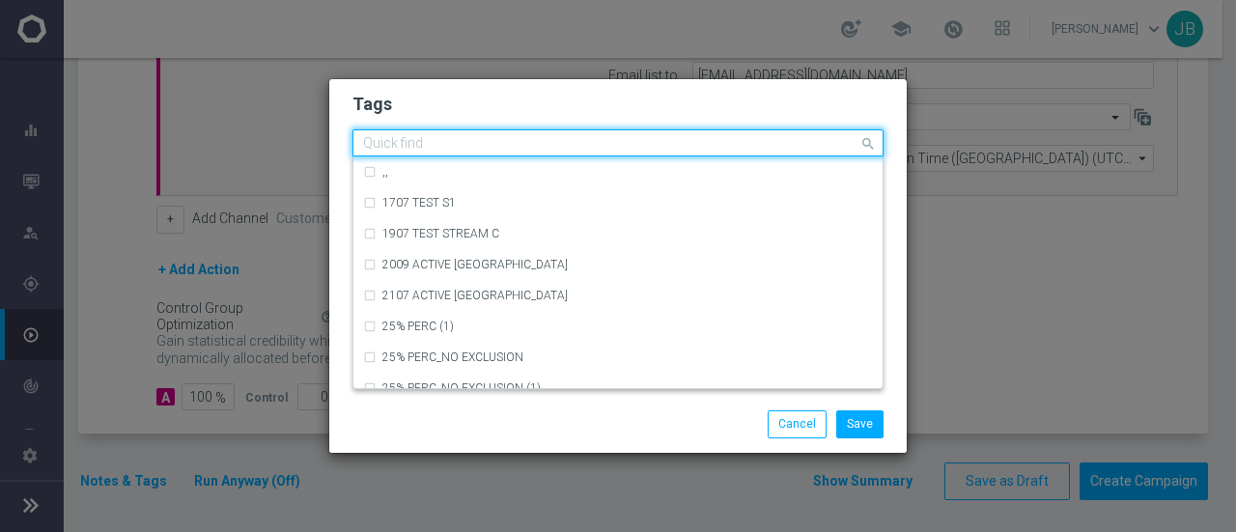
click at [632, 156] on div "Quick find × star × up-selling × cb perso" at bounding box center [617, 142] width 531 height 27
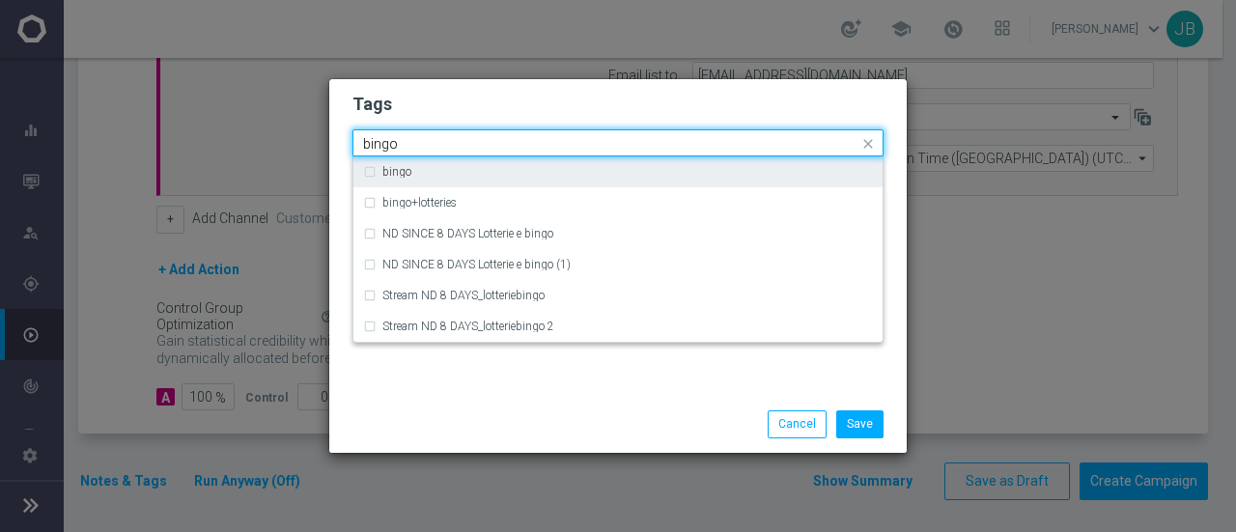
click at [473, 167] on div "bingo" at bounding box center [627, 172] width 490 height 12
type input "bingo"
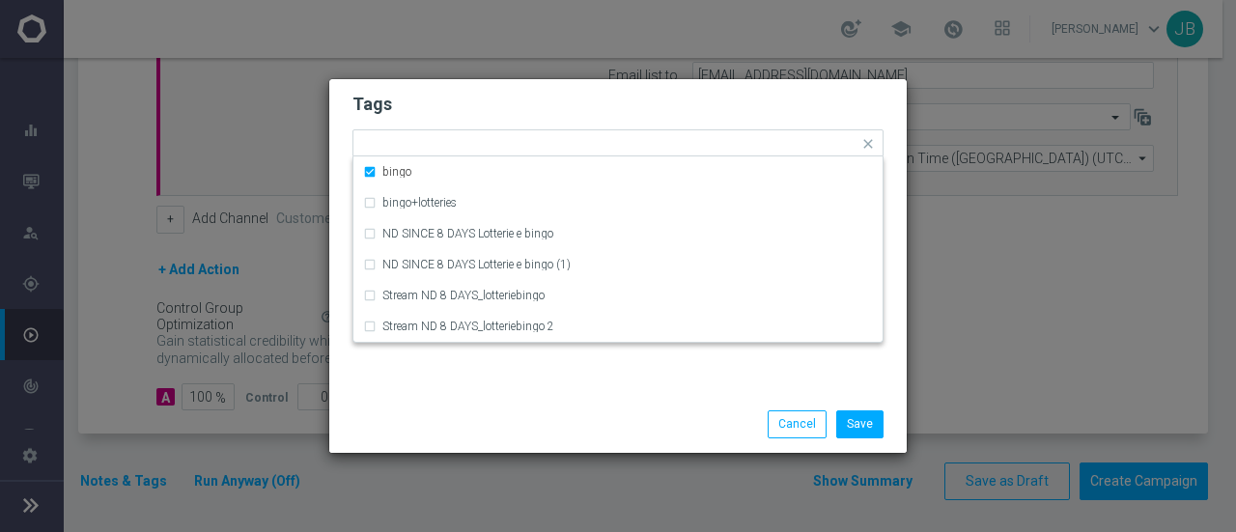
click at [635, 95] on h2 "Tags" at bounding box center [617, 104] width 531 height 23
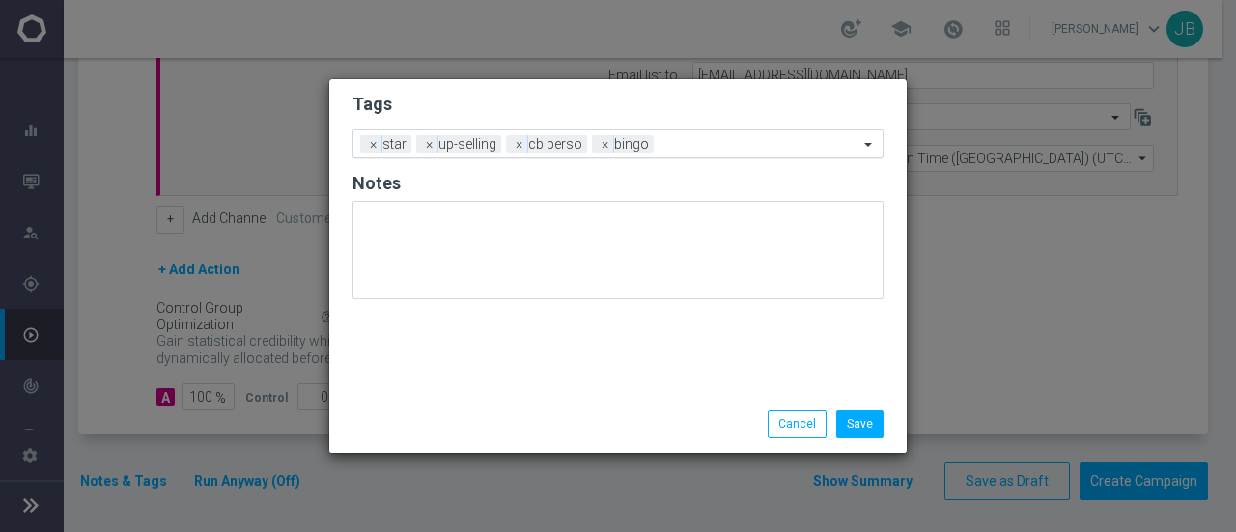
click at [686, 140] on input "text" at bounding box center [759, 145] width 197 height 16
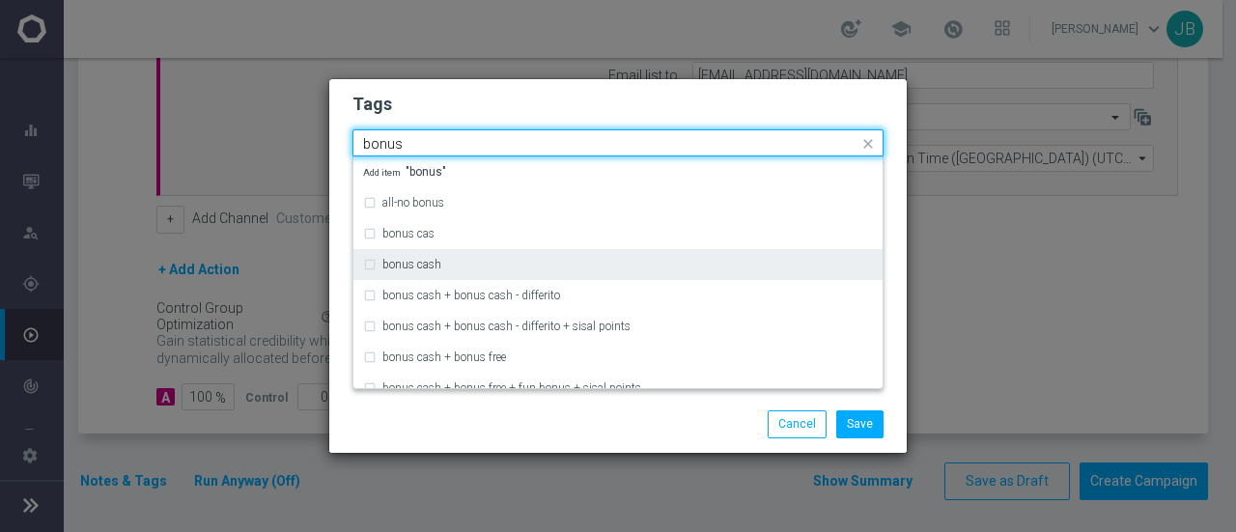
click at [411, 262] on label "bonus cash" at bounding box center [411, 265] width 59 height 12
type input "bonus"
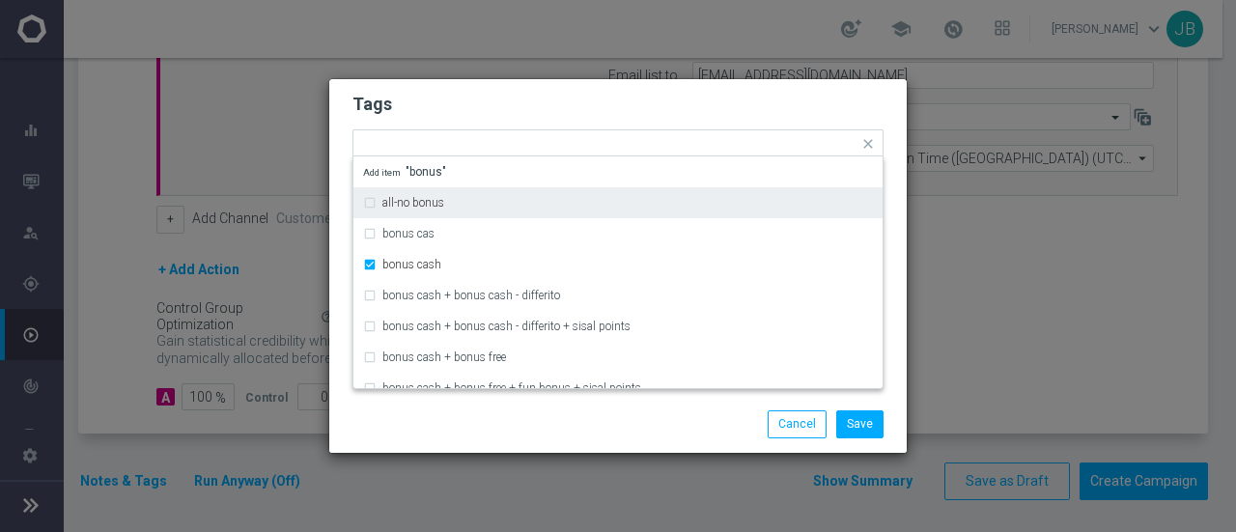
click at [615, 103] on h2 "Tags" at bounding box center [617, 104] width 531 height 23
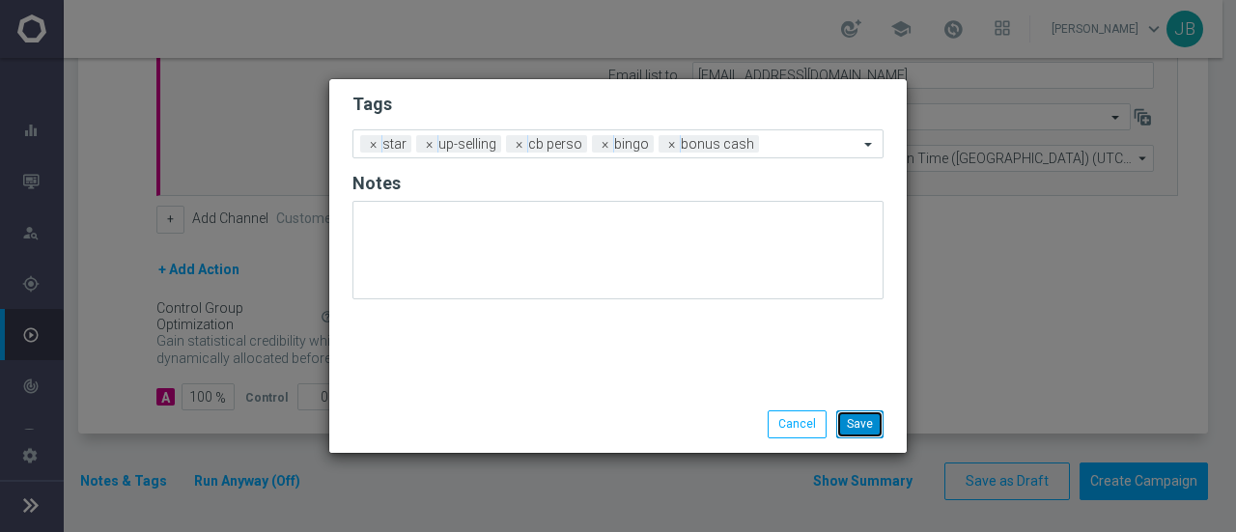
click at [873, 424] on button "Save" at bounding box center [859, 423] width 47 height 27
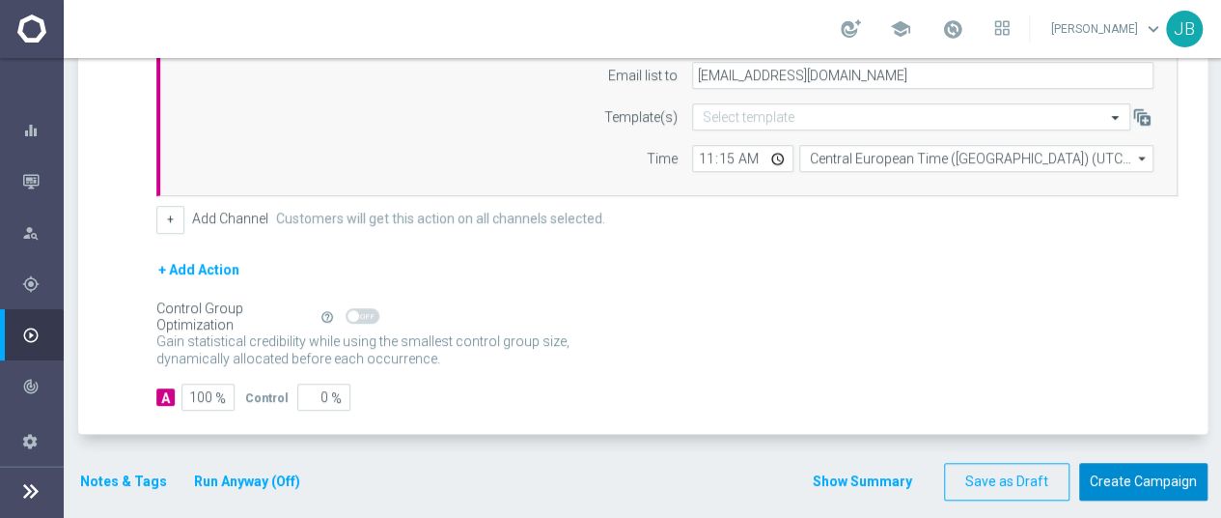
click at [1115, 476] on button "Create Campaign" at bounding box center [1143, 481] width 128 height 38
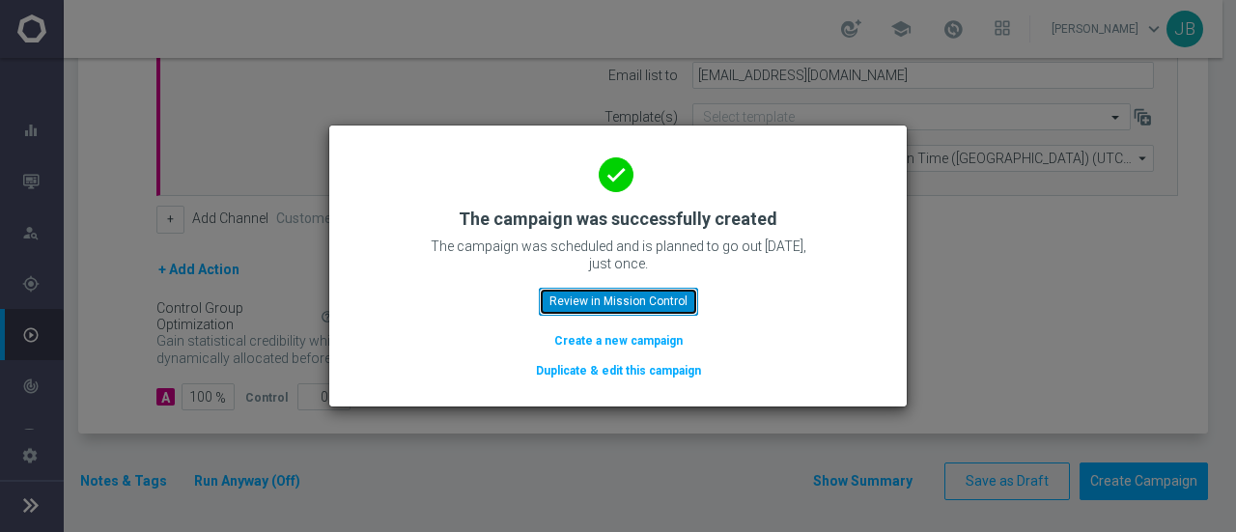
click at [621, 303] on button "Review in Mission Control" at bounding box center [618, 301] width 159 height 27
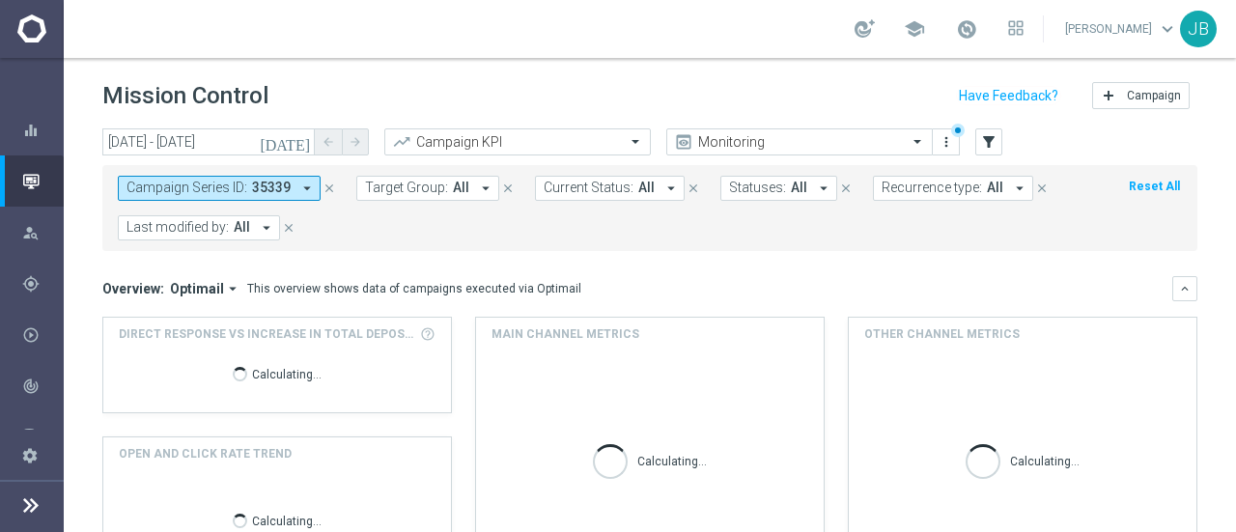
click at [31, 507] on icon at bounding box center [30, 504] width 23 height 23
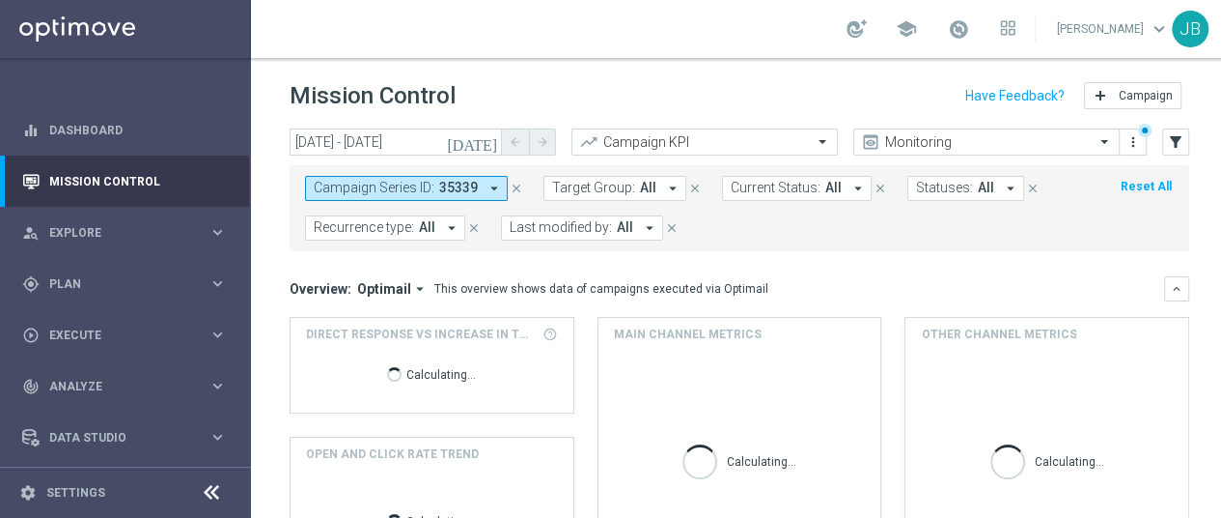
scroll to position [14, 0]
click at [274, 342] on div "today 04 Sep 2025 - 04 Sep 2025 arrow_back arrow_forward Campaign KPI trending_…" at bounding box center [739, 314] width 977 height 372
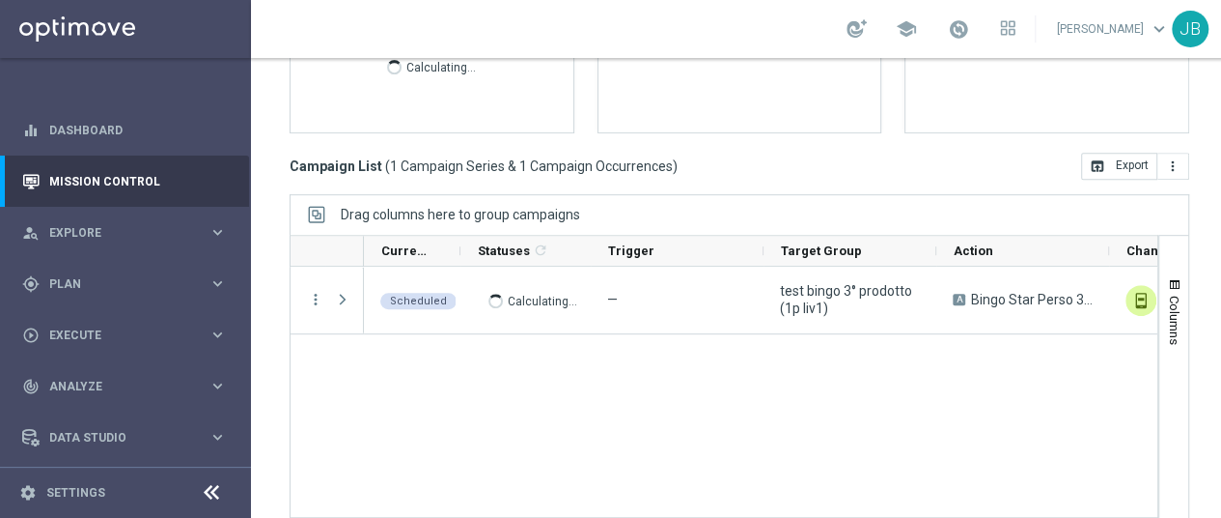
scroll to position [470, 0]
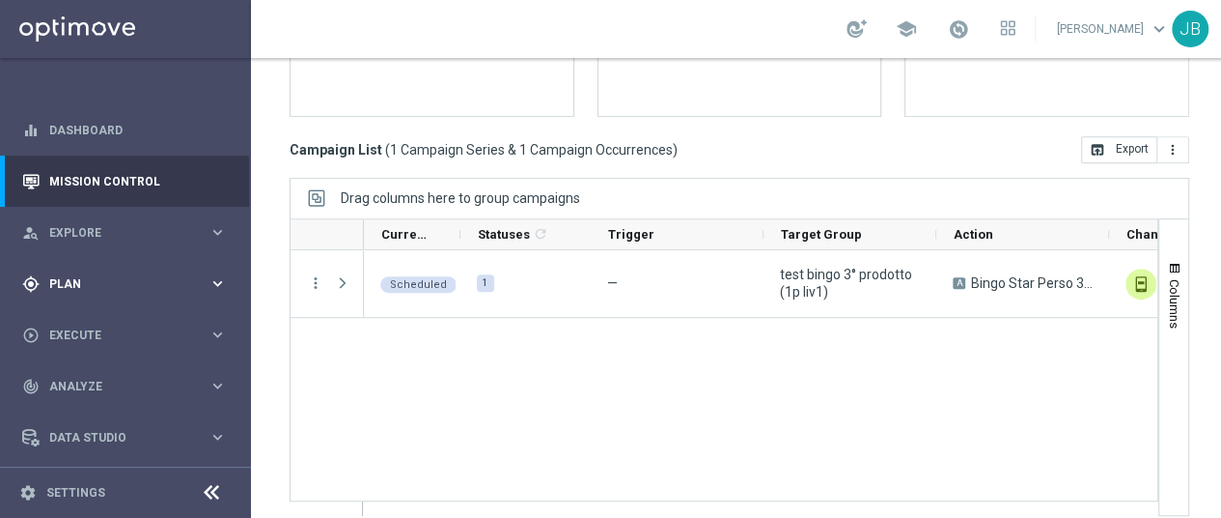
click at [117, 258] on div "gps_fixed Plan keyboard_arrow_right" at bounding box center [124, 283] width 249 height 51
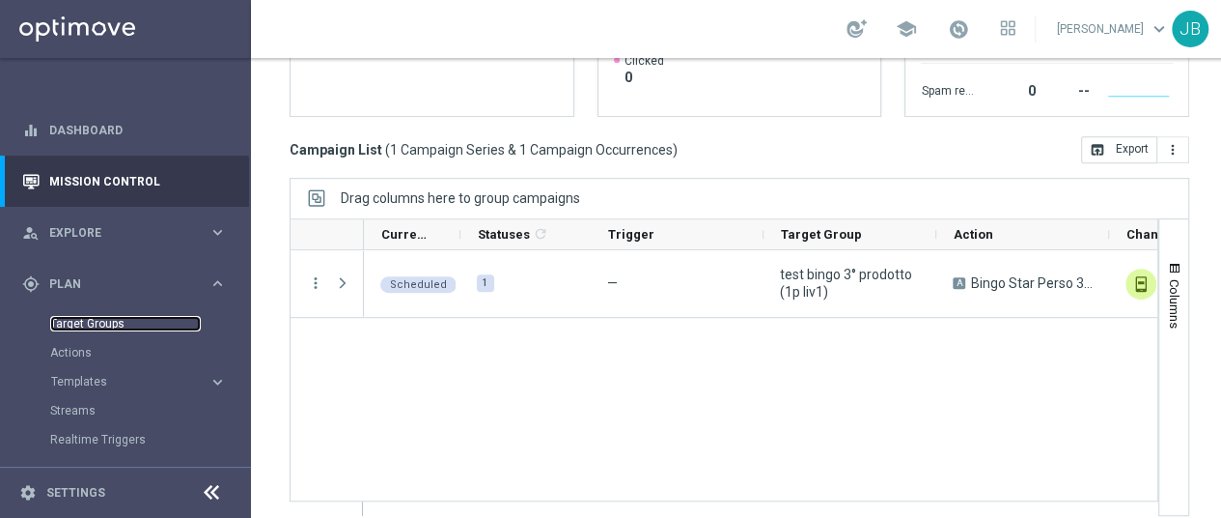
click at [99, 316] on link "Target Groups" at bounding box center [125, 323] width 151 height 15
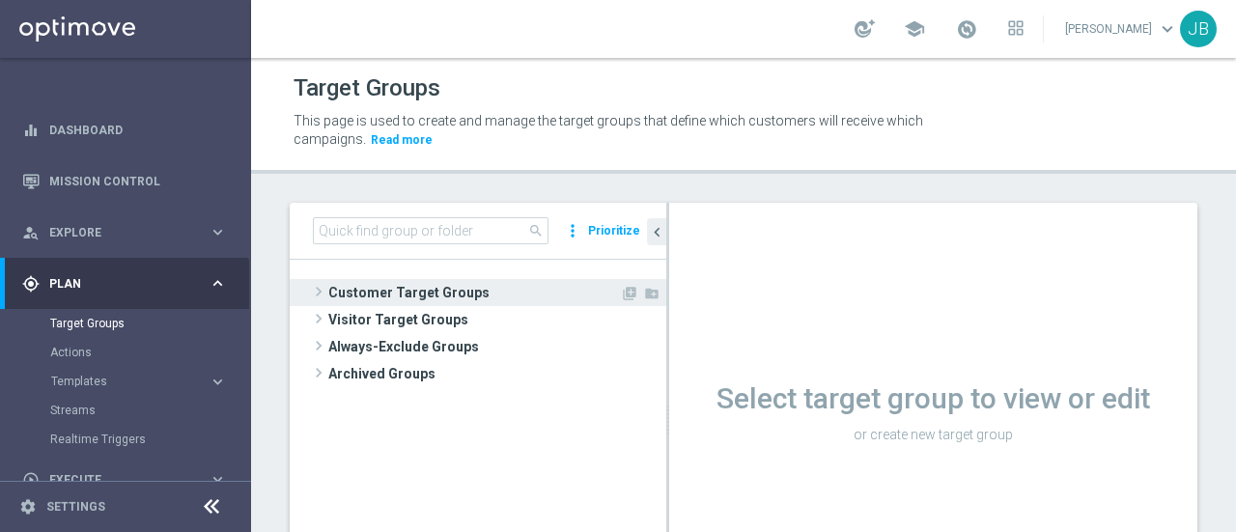
click at [322, 291] on span at bounding box center [318, 291] width 19 height 23
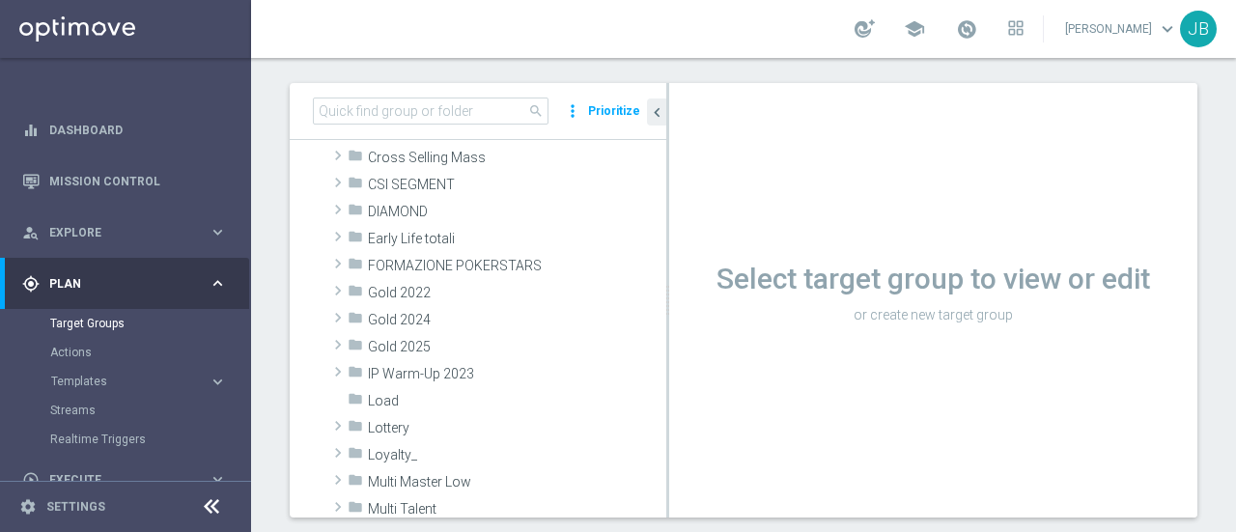
scroll to position [219, 0]
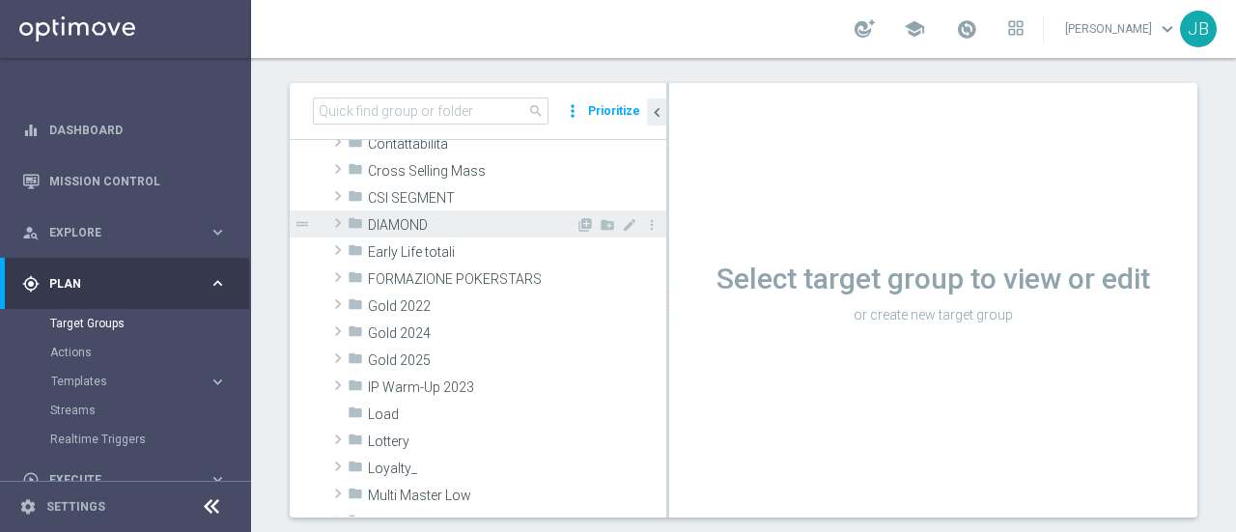
click at [341, 217] on span at bounding box center [337, 222] width 19 height 23
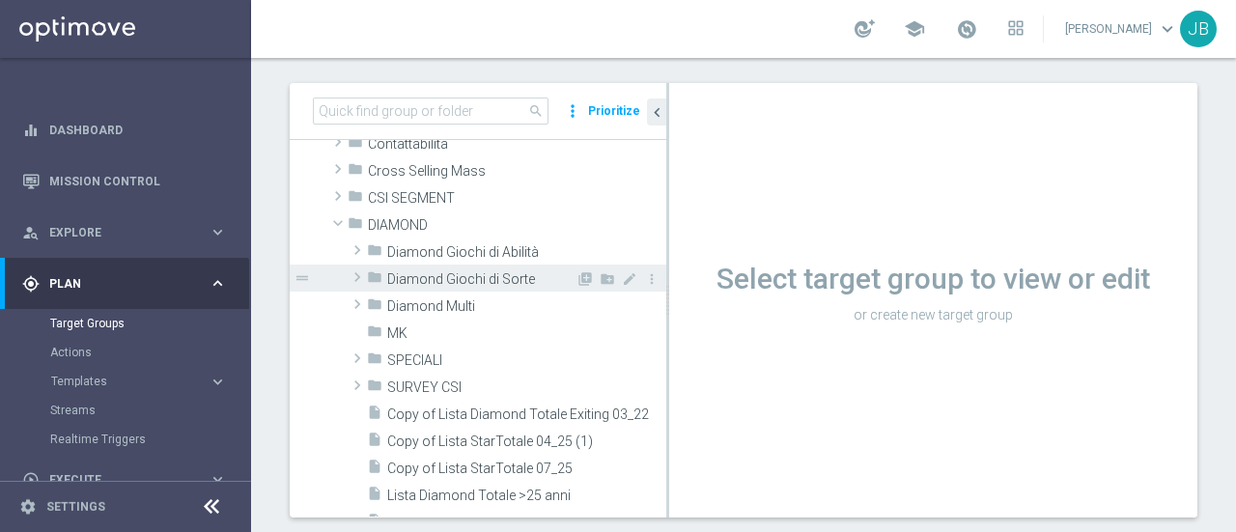
click at [359, 277] on span at bounding box center [357, 277] width 19 height 23
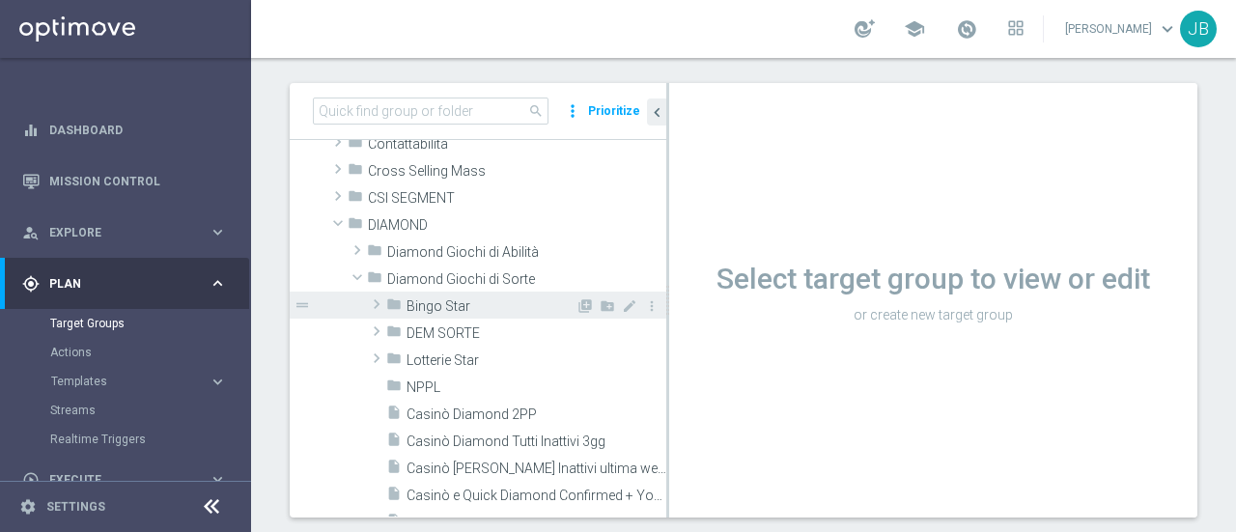
click at [376, 305] on span at bounding box center [376, 304] width 19 height 23
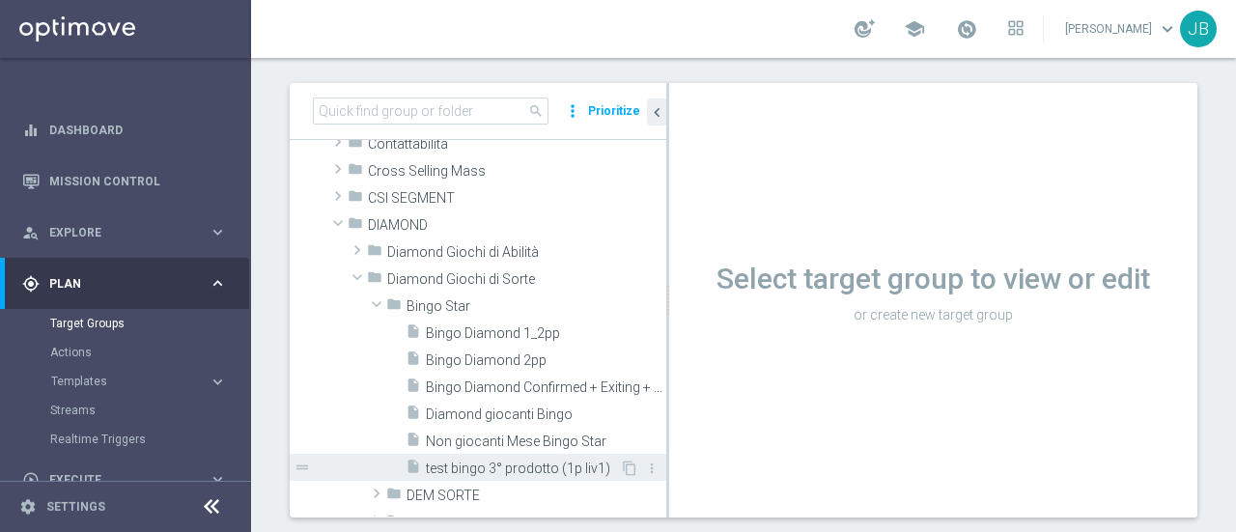
click at [500, 461] on span "test bingo 3° prodotto (1p liv1)" at bounding box center [523, 469] width 194 height 16
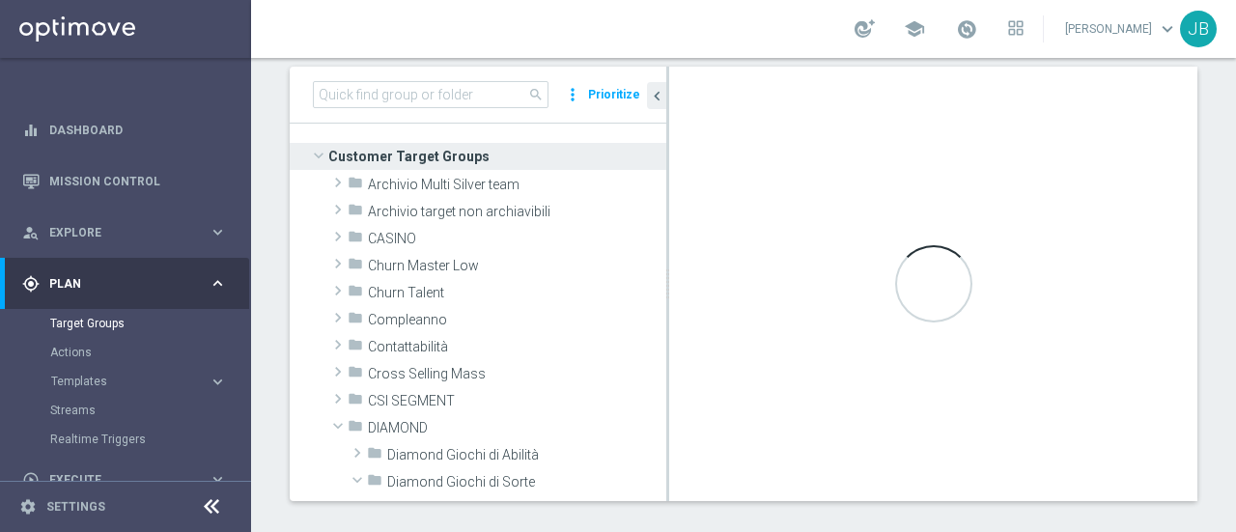
scroll to position [0, 0]
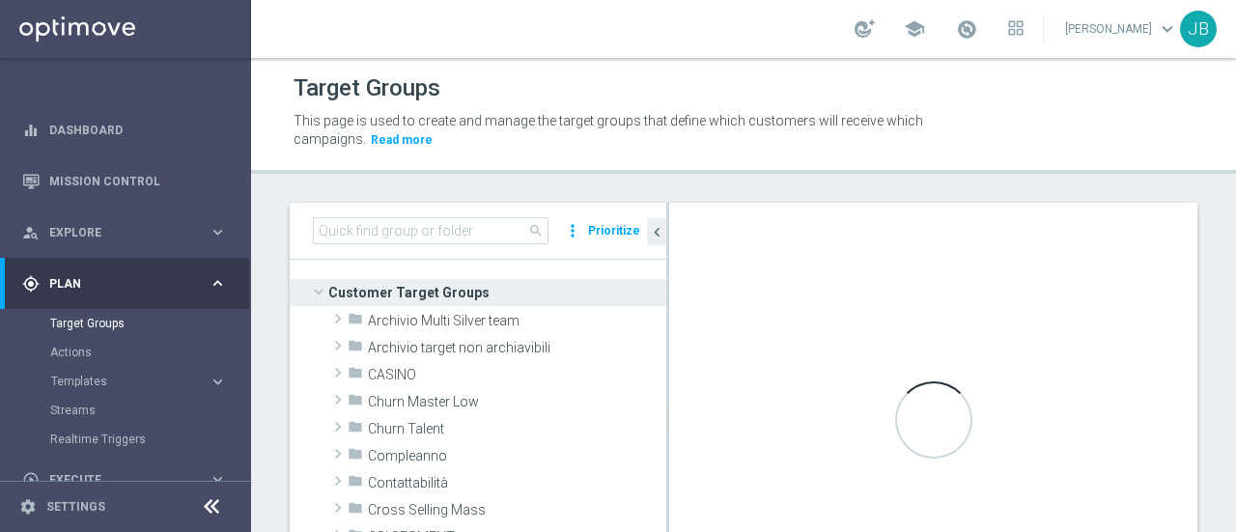
click at [847, 339] on div "Loading..." at bounding box center [933, 420] width 528 height 434
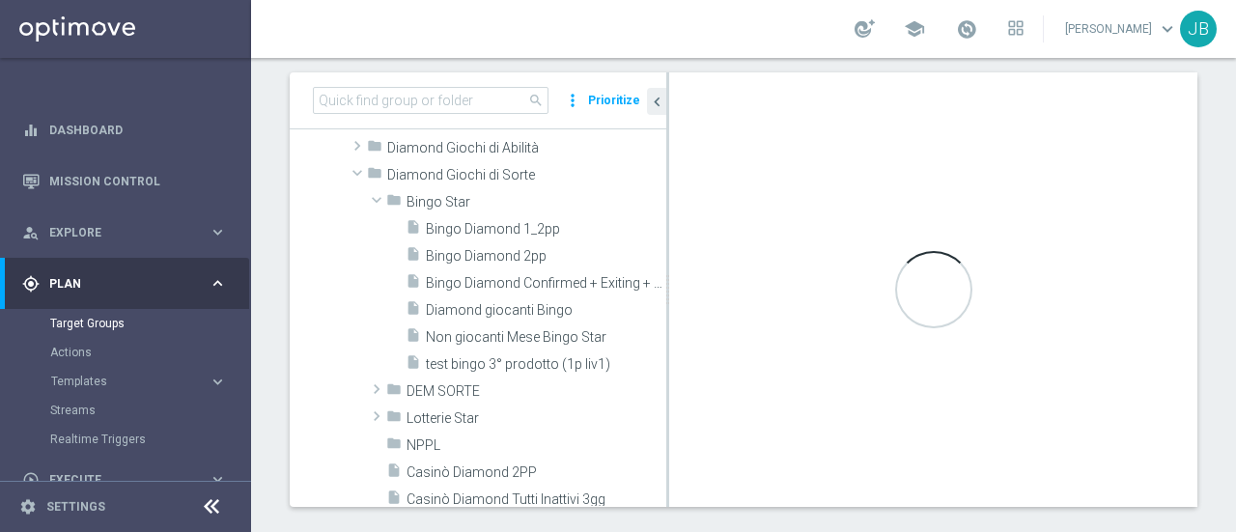
scroll to position [307, 0]
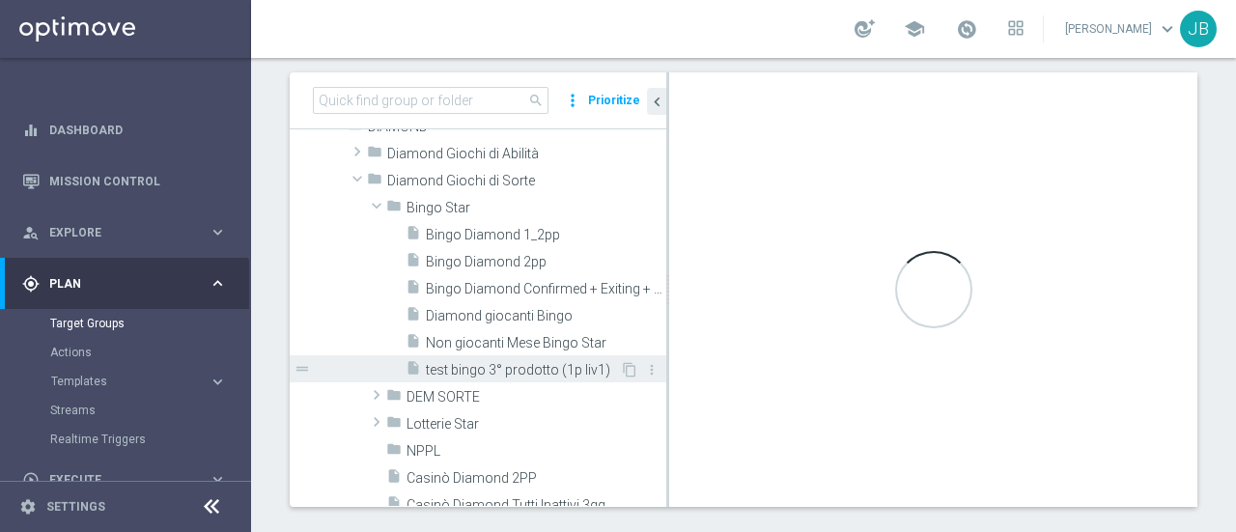
click at [541, 373] on span "test bingo 3° prodotto (1p liv1)" at bounding box center [523, 370] width 194 height 16
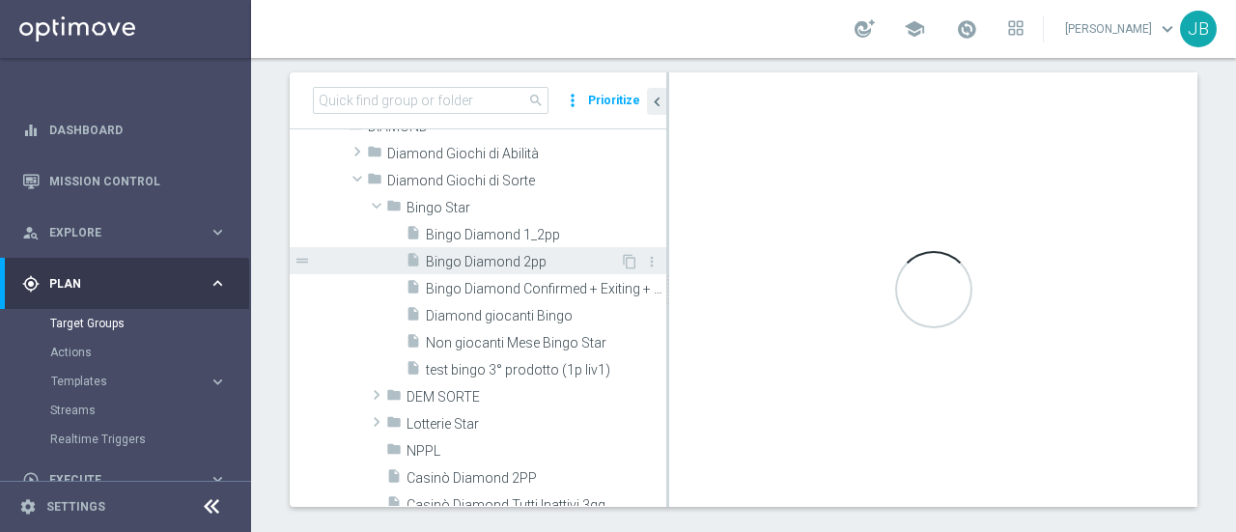
click at [498, 259] on span "Bingo Diamond 2pp" at bounding box center [523, 262] width 194 height 16
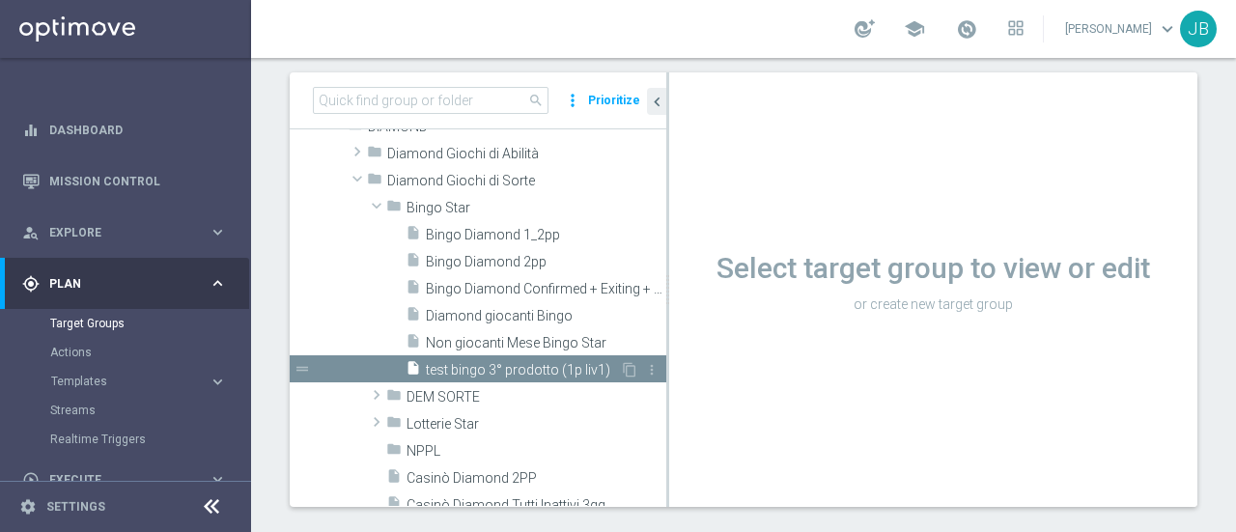
click at [504, 362] on span "test bingo 3° prodotto (1p liv1)" at bounding box center [523, 370] width 194 height 16
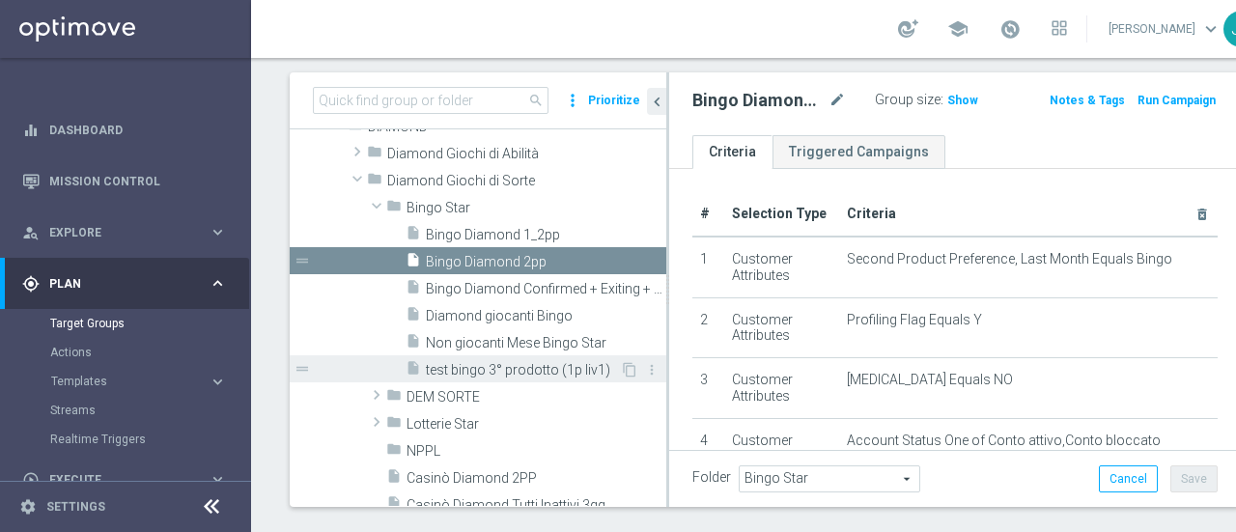
scroll to position [60, 0]
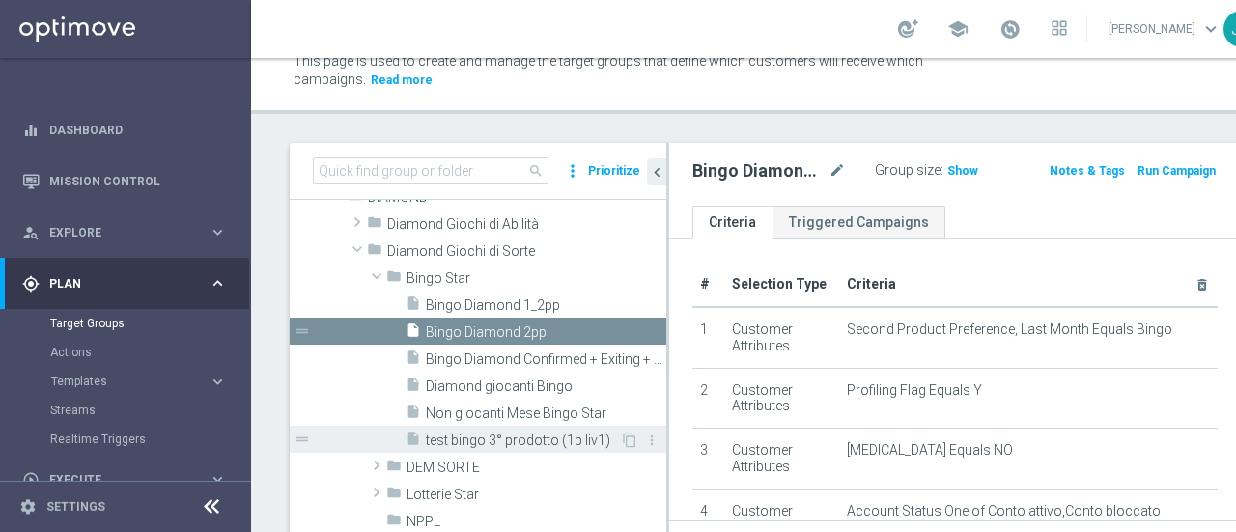
click at [495, 435] on span "test bingo 3° prodotto (1p liv1)" at bounding box center [523, 441] width 194 height 16
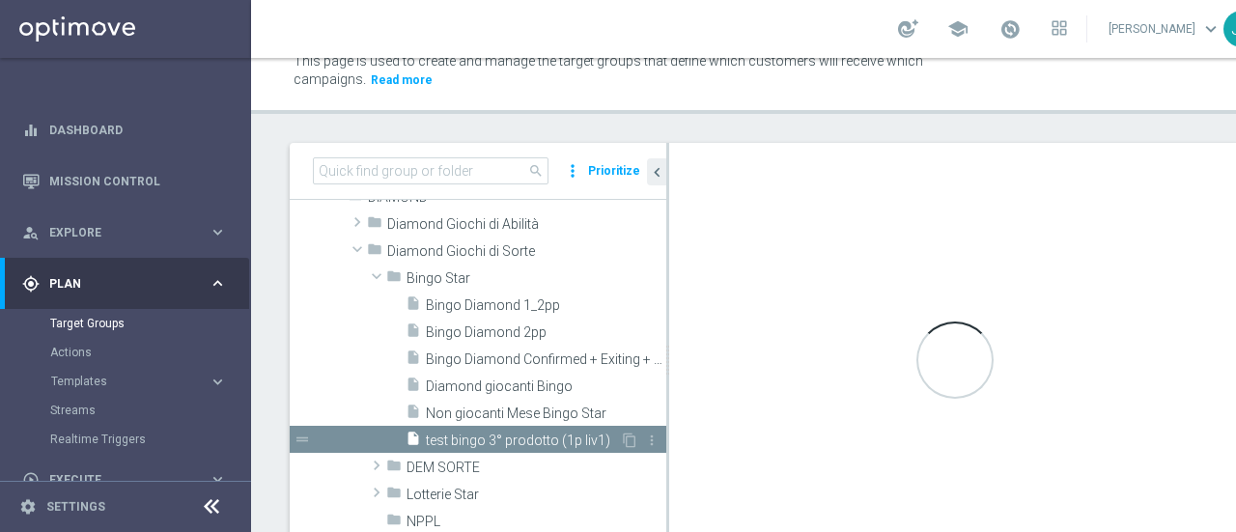
checkbox input "true"
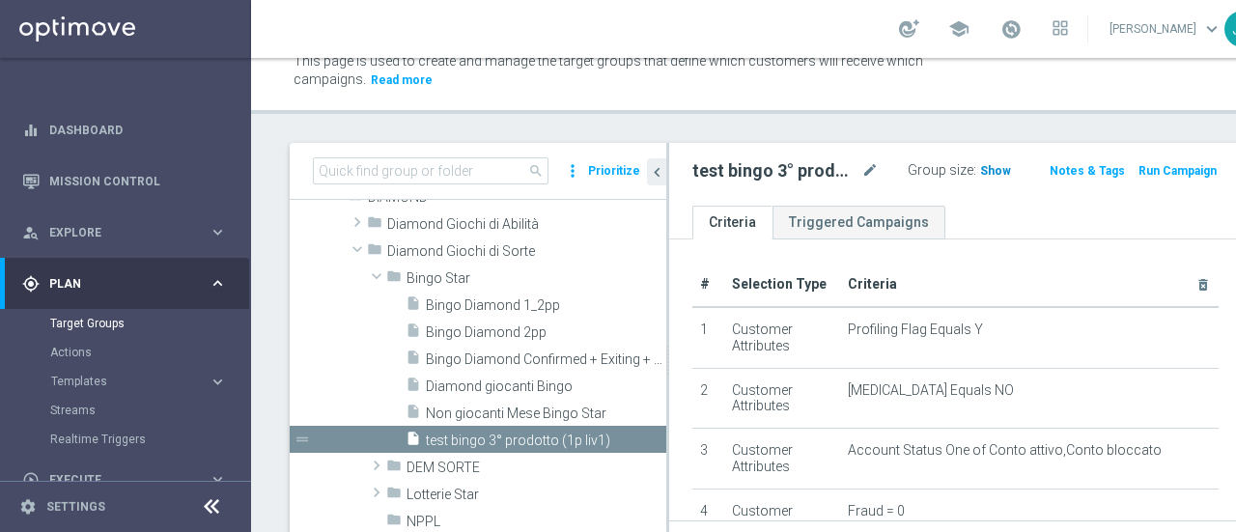
click at [980, 169] on span "Show" at bounding box center [995, 171] width 31 height 14
click at [981, 169] on span "123" at bounding box center [993, 173] width 24 height 18
click at [981, 167] on span "123" at bounding box center [993, 173] width 24 height 18
click at [981, 171] on span "123" at bounding box center [993, 173] width 24 height 18
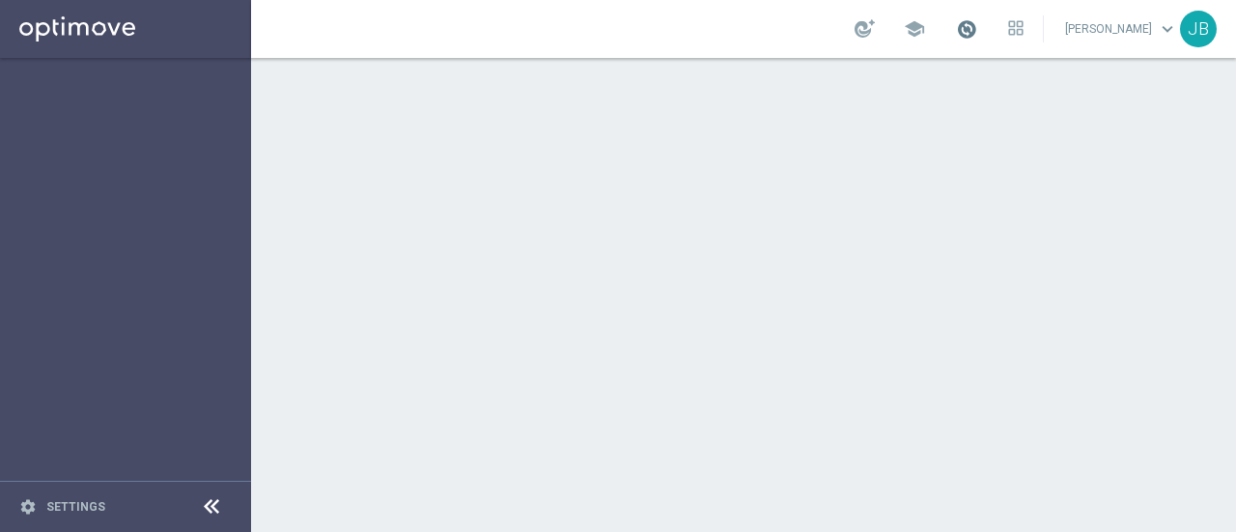
click at [977, 24] on span at bounding box center [966, 28] width 21 height 21
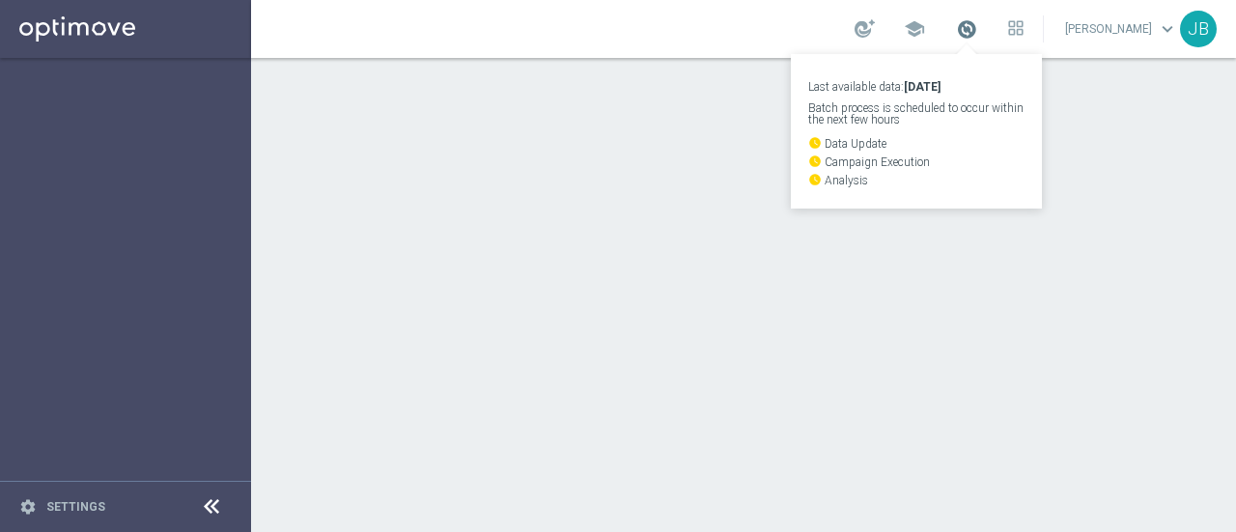
click at [977, 24] on span at bounding box center [966, 28] width 21 height 21
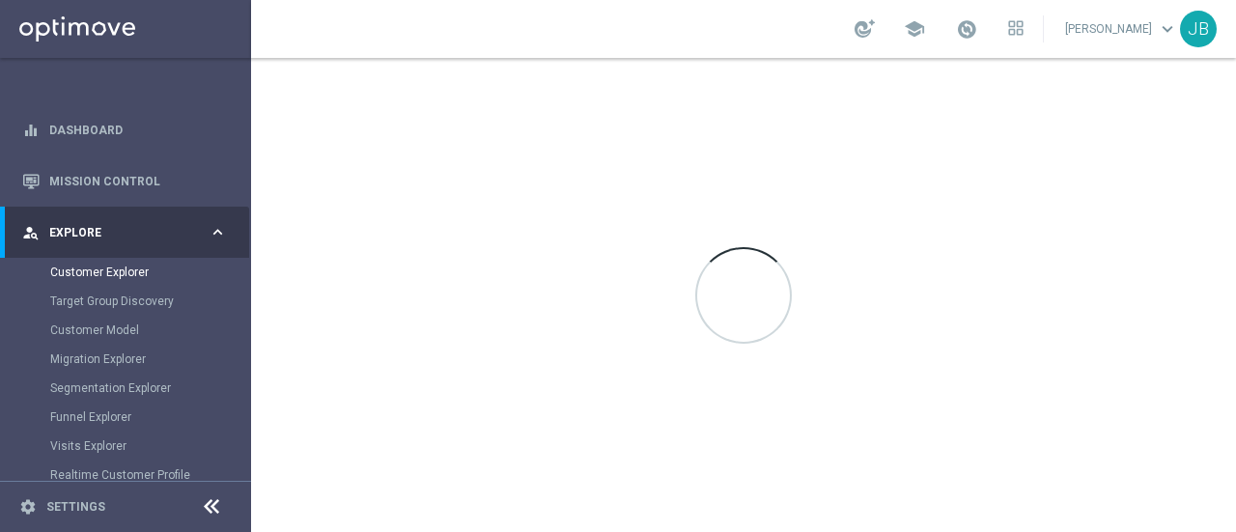
click at [794, 184] on div at bounding box center [743, 295] width 985 height 474
click at [102, 238] on span "Explore" at bounding box center [128, 233] width 159 height 12
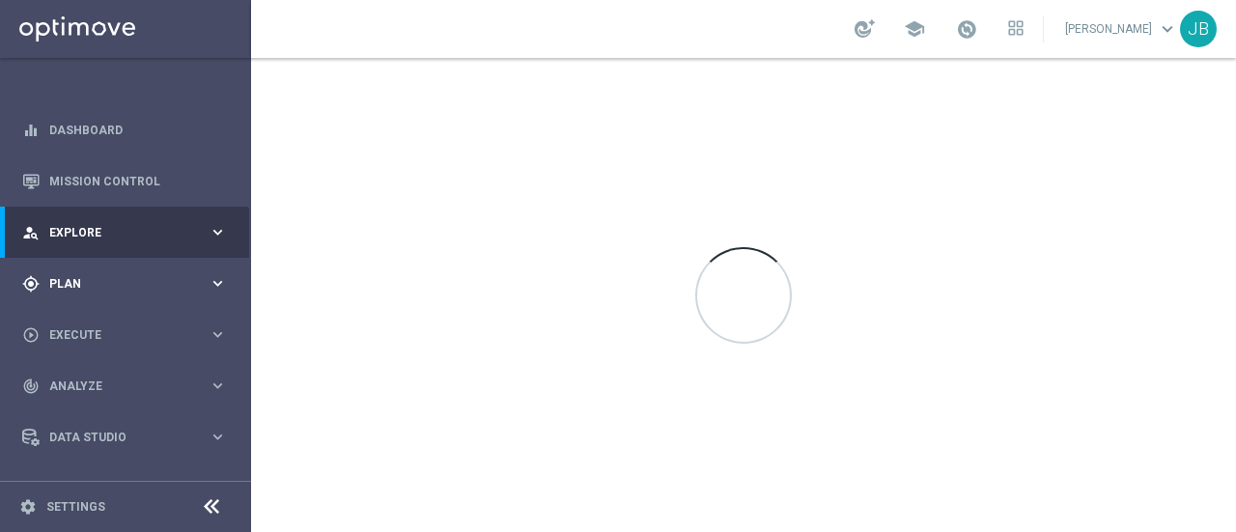
click at [108, 286] on span "Plan" at bounding box center [128, 284] width 159 height 12
click at [104, 324] on link "Target Groups" at bounding box center [125, 323] width 151 height 15
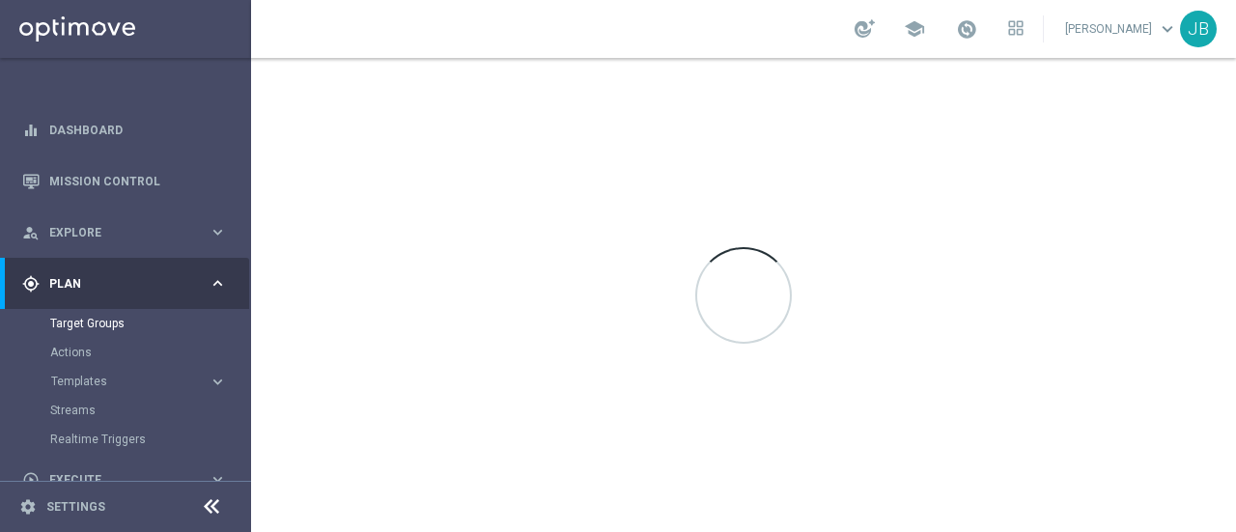
drag, startPoint x: 1235, startPoint y: 130, endPoint x: 1235, endPoint y: 184, distance: 54.1
click at [1235, 184] on div at bounding box center [743, 295] width 985 height 474
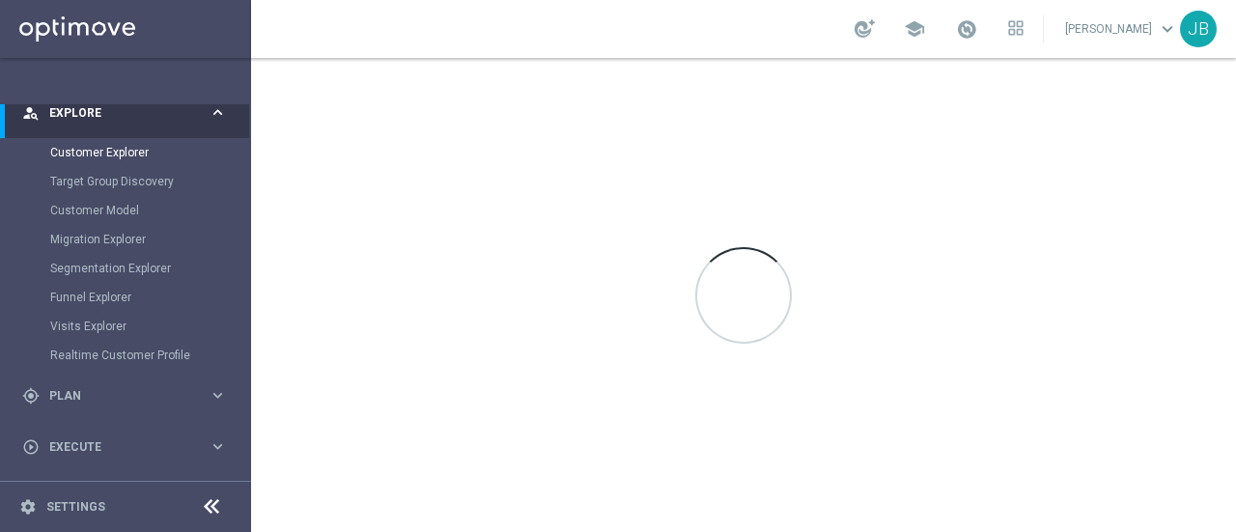
scroll to position [140, 0]
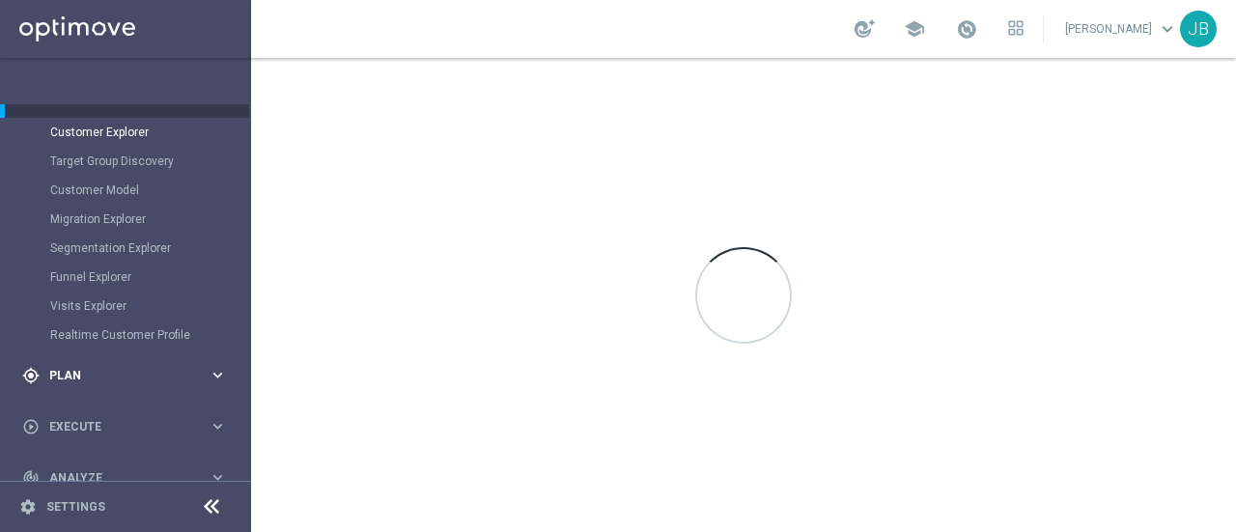
click at [153, 367] on div "gps_fixed Plan" at bounding box center [115, 375] width 186 height 17
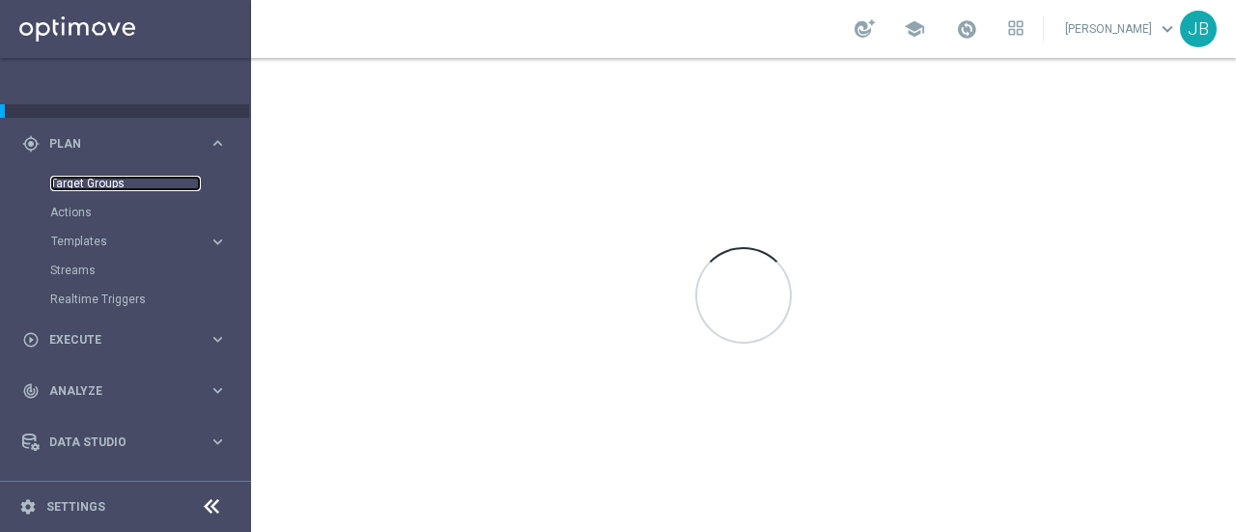
click at [91, 184] on link "Target Groups" at bounding box center [125, 183] width 151 height 15
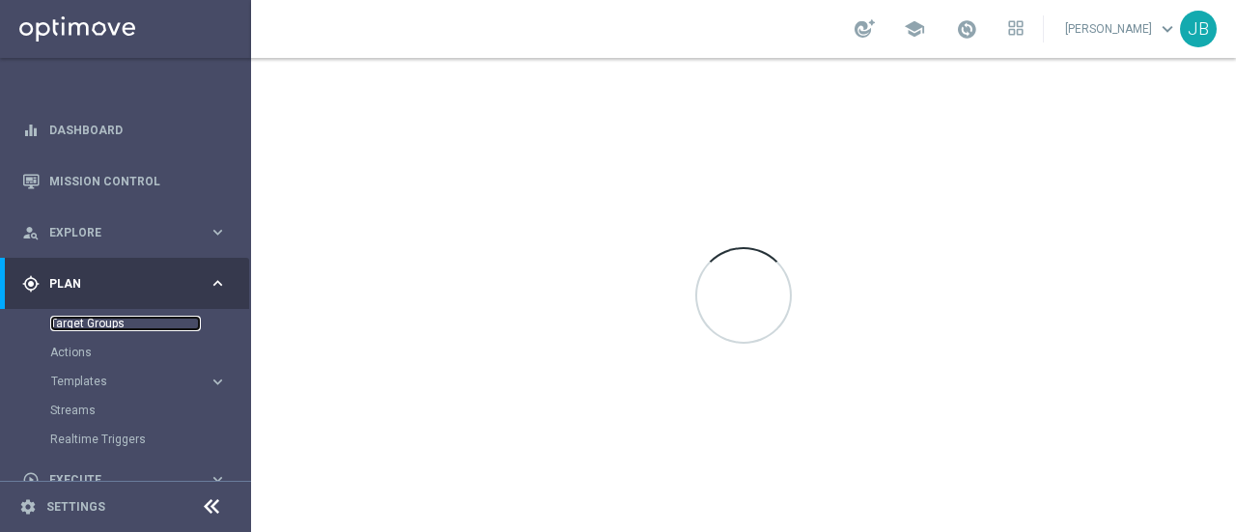
click at [110, 319] on link "Target Groups" at bounding box center [125, 323] width 151 height 15
click at [975, 24] on span at bounding box center [966, 28] width 21 height 21
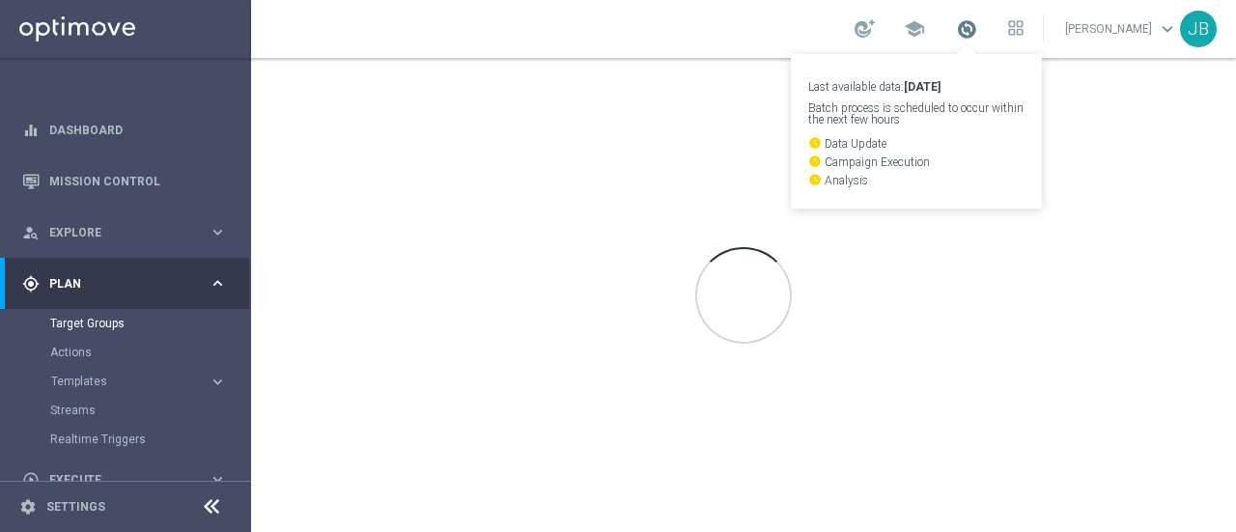
click at [975, 24] on span at bounding box center [966, 28] width 21 height 21
